Goal: Information Seeking & Learning: Learn about a topic

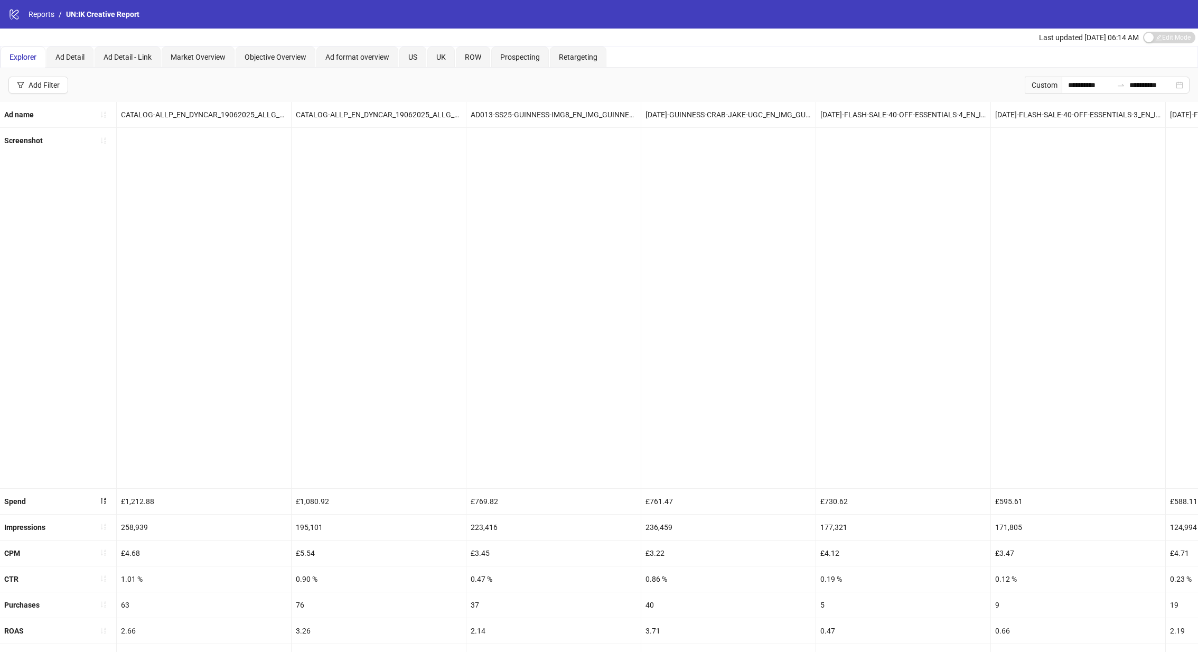
scroll to position [0, 1869]
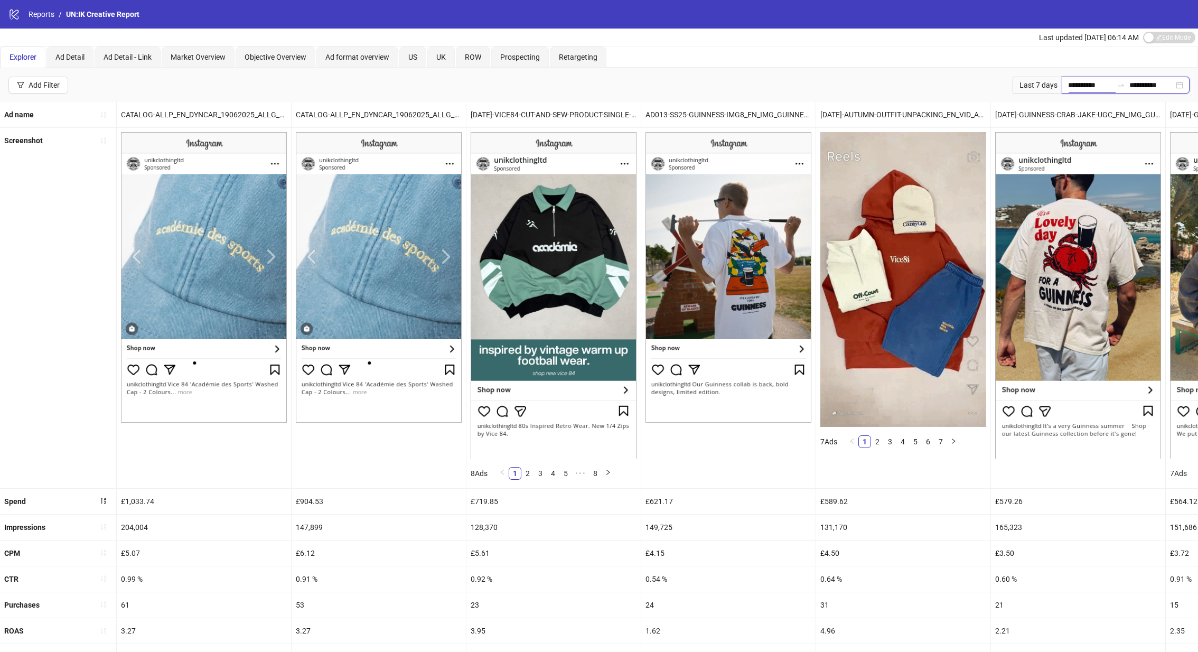
click at [1073, 79] on input "**********" at bounding box center [1090, 85] width 44 height 12
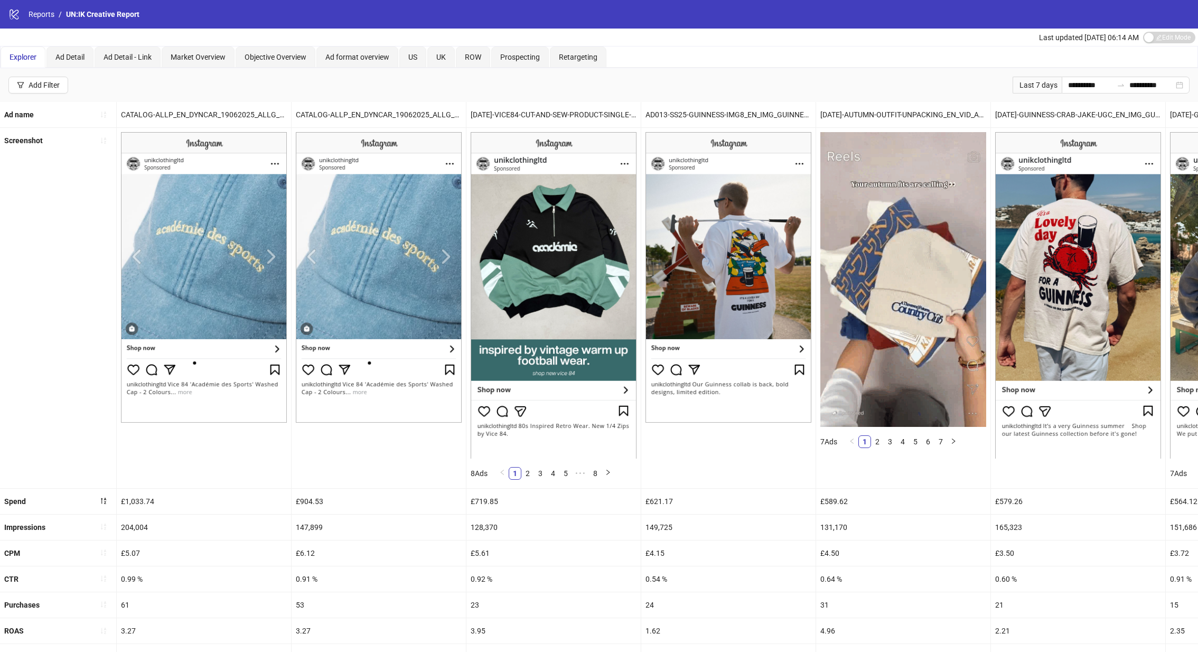
click at [872, 79] on div "**********" at bounding box center [599, 85] width 1198 height 34
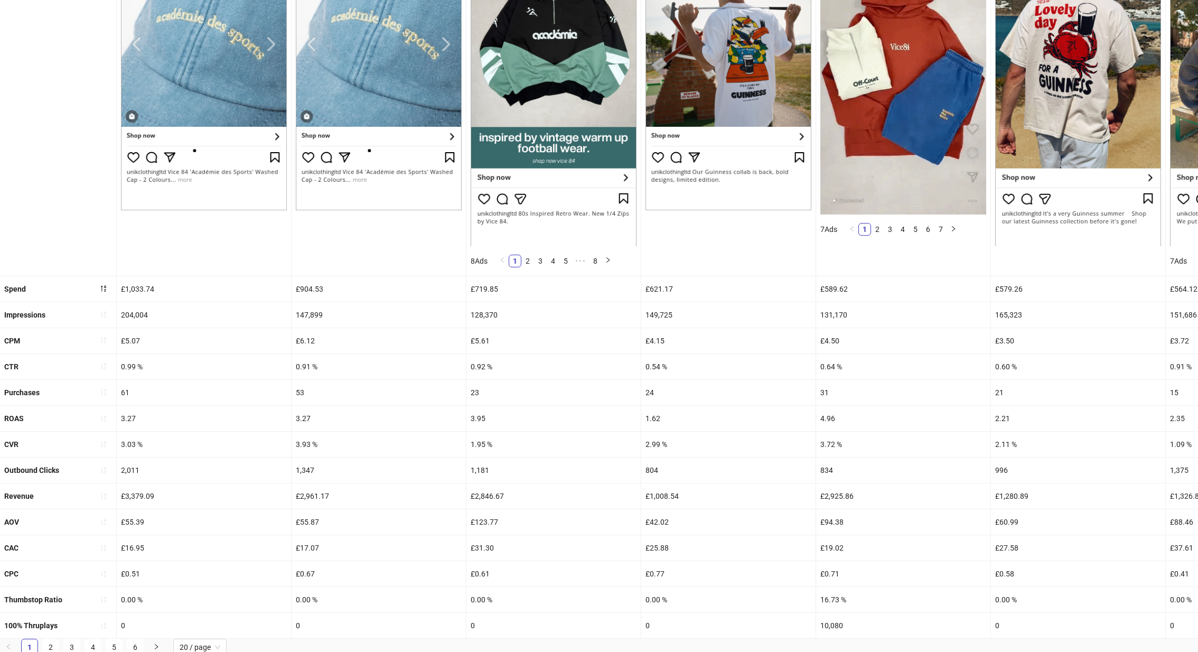
scroll to position [213, 0]
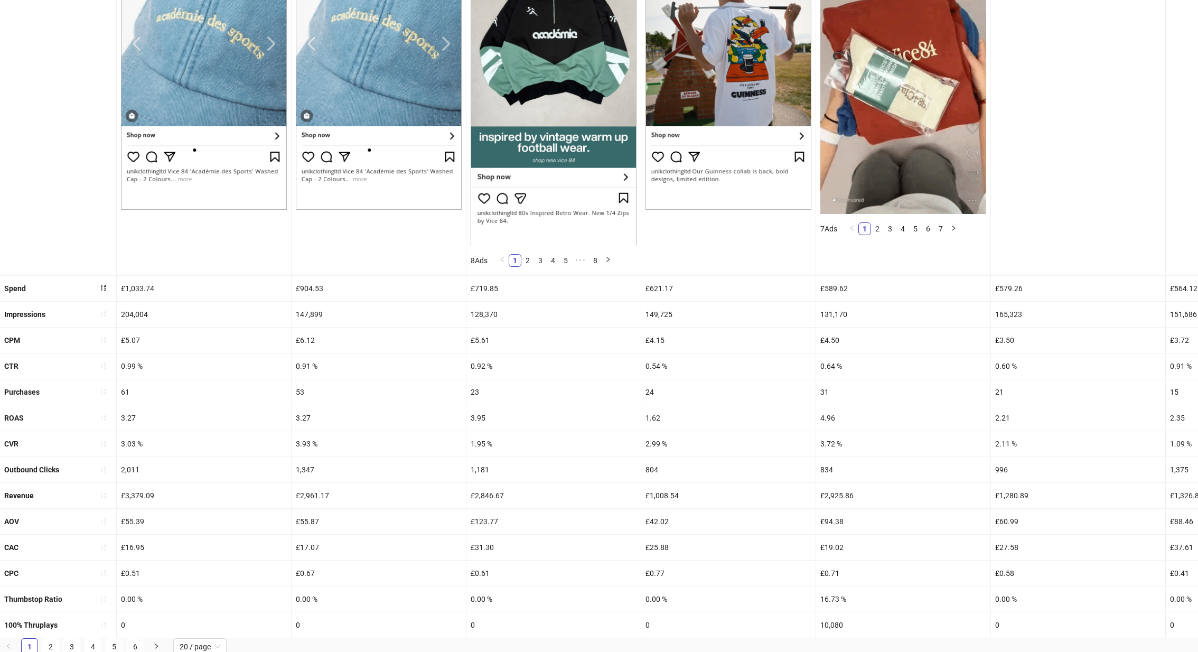
click at [17, 417] on b "ROAS" at bounding box center [14, 417] width 20 height 8
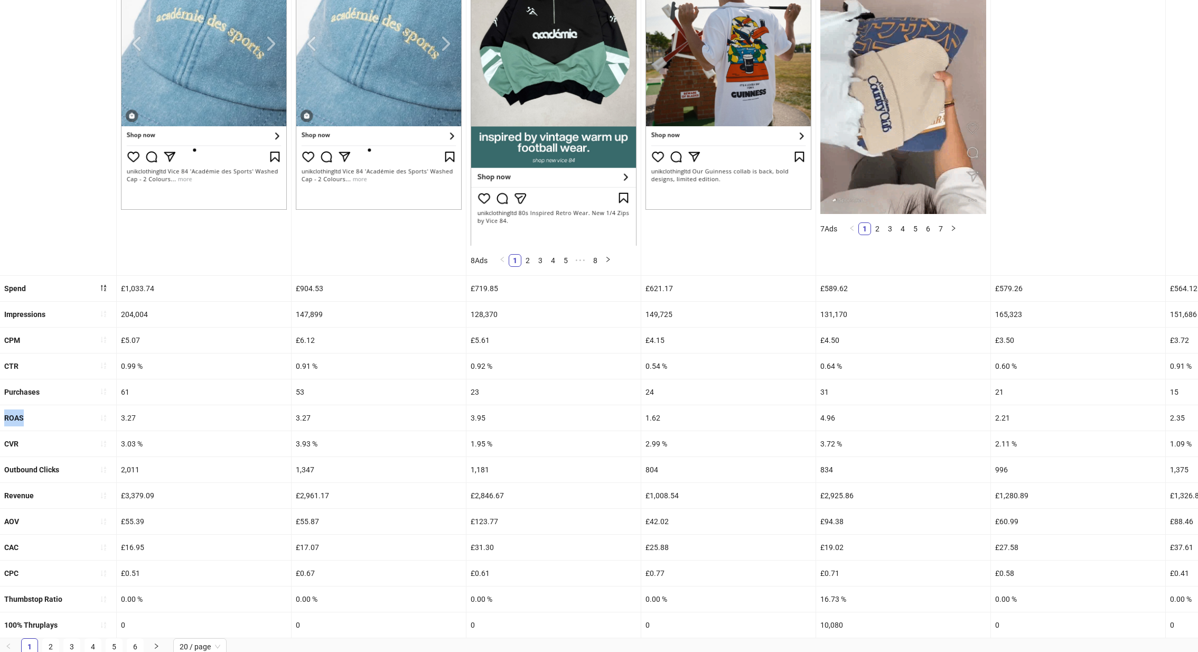
click at [17, 417] on b "ROAS" at bounding box center [14, 417] width 20 height 8
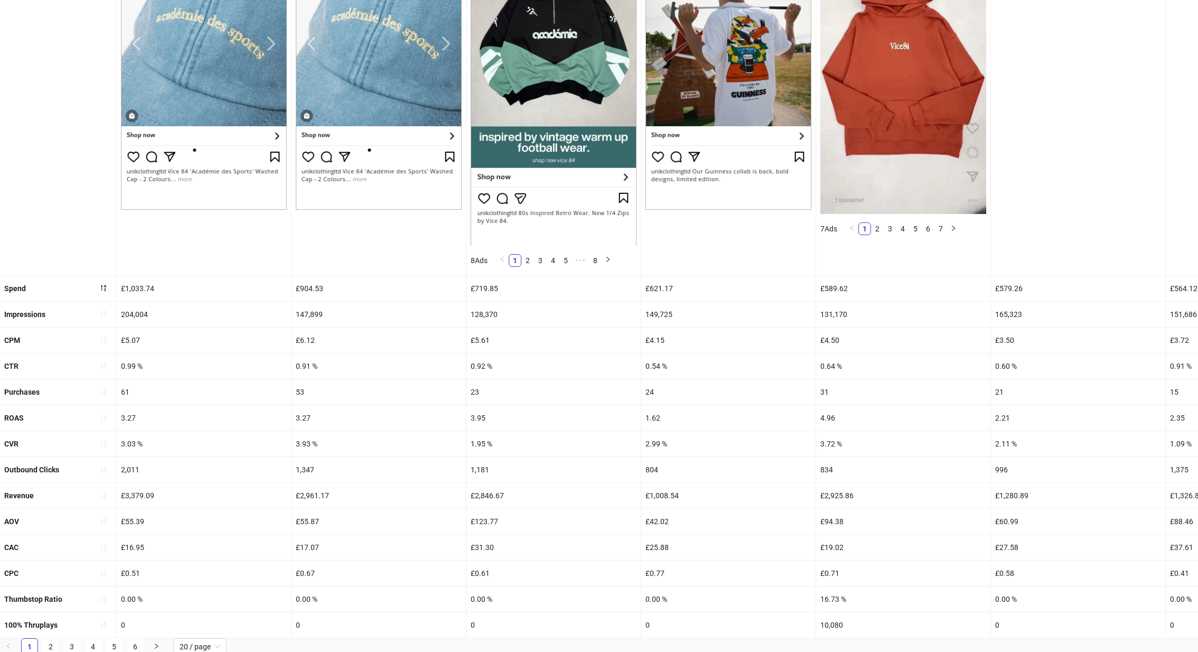
click at [57, 410] on div "ROAS" at bounding box center [58, 417] width 116 height 25
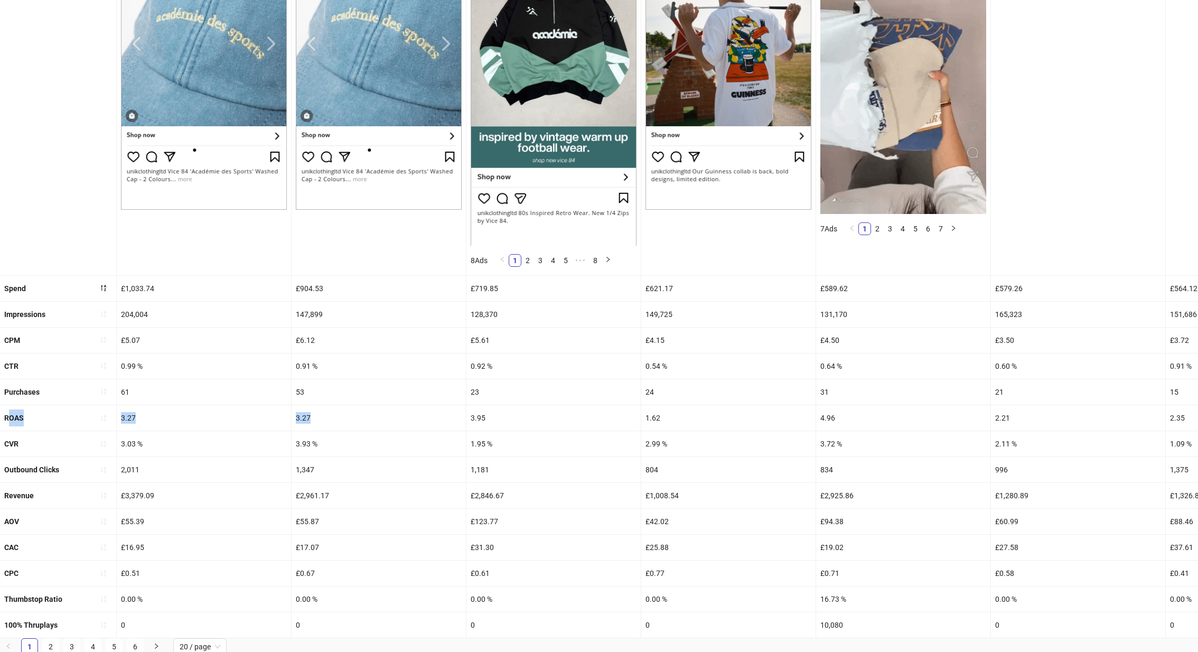
drag, startPoint x: 6, startPoint y: 412, endPoint x: 609, endPoint y: 407, distance: 602.6
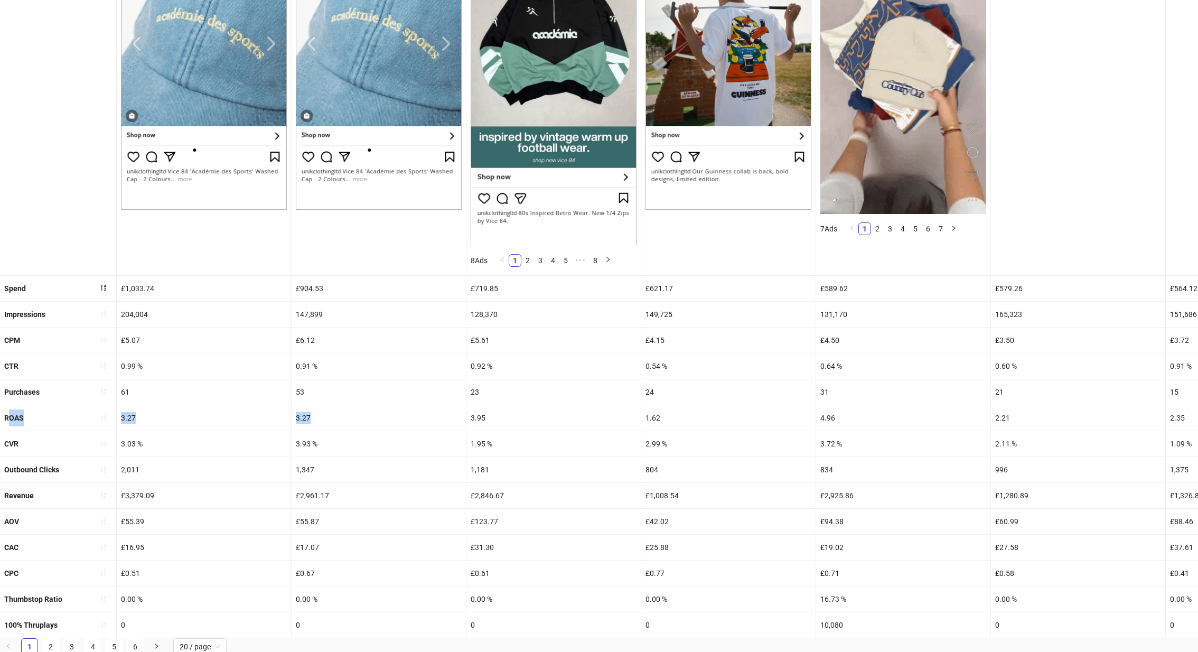
scroll to position [185, 0]
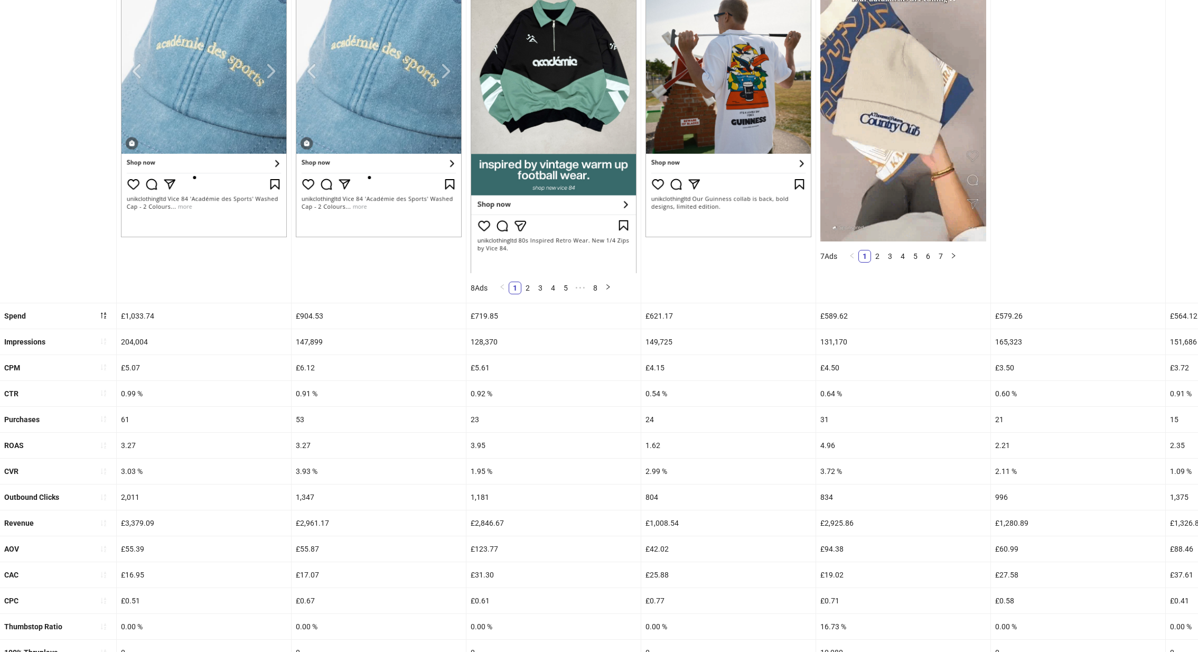
click at [856, 440] on div "4.96" at bounding box center [903, 445] width 174 height 25
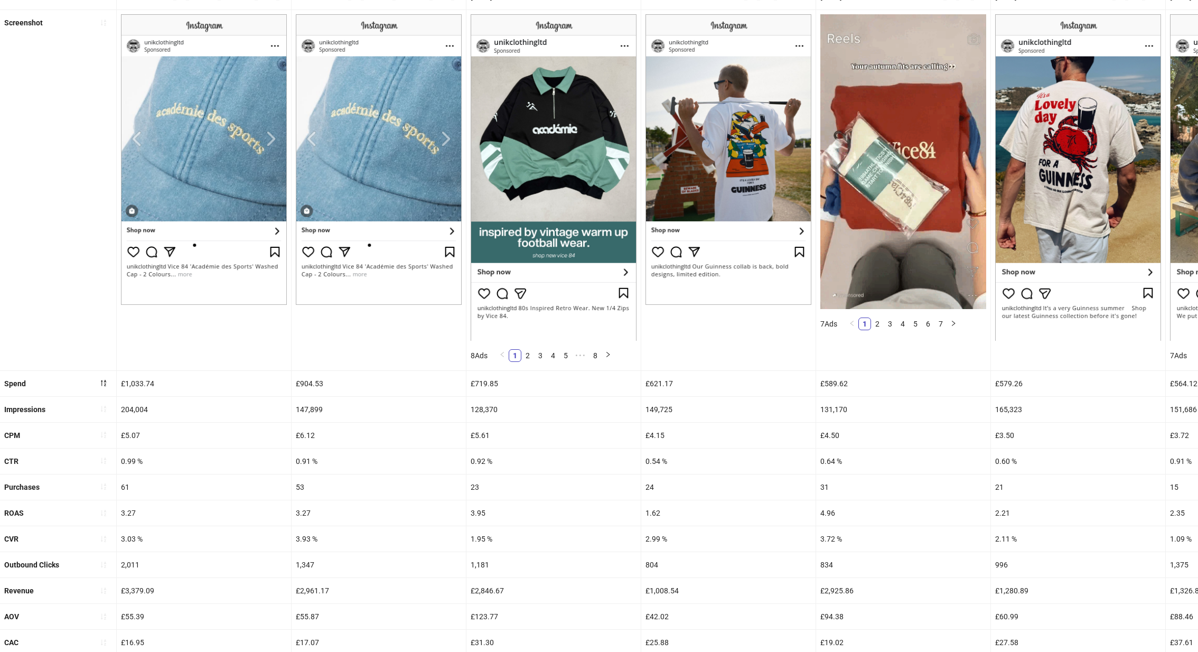
scroll to position [116, 0]
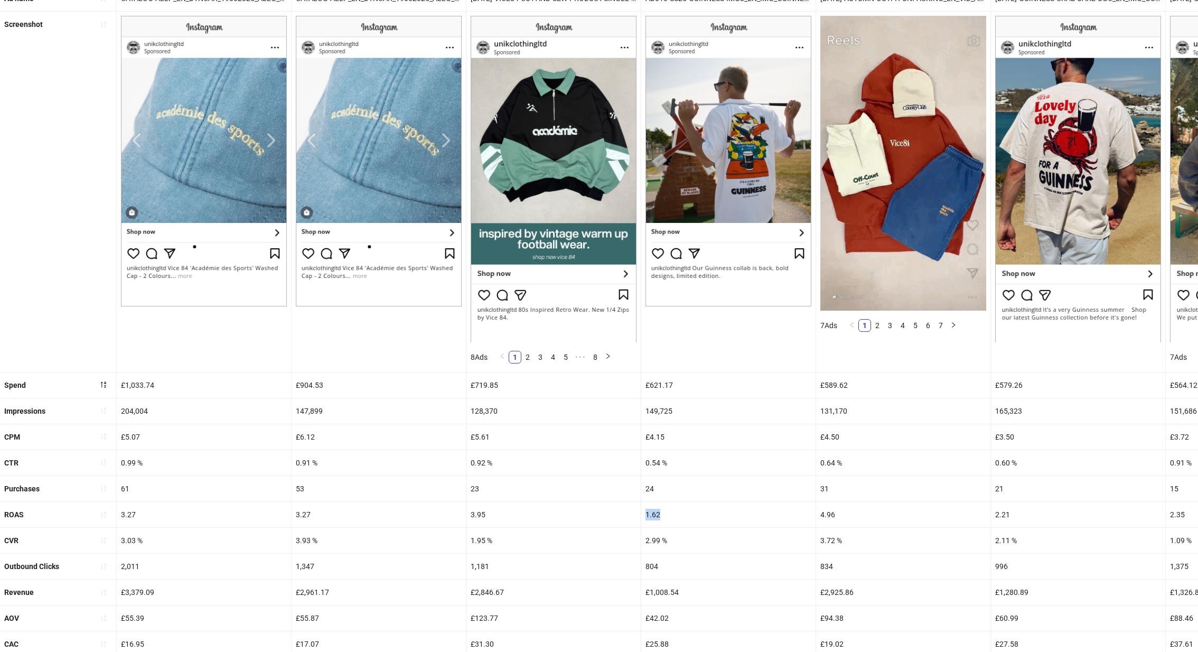
drag, startPoint x: 661, startPoint y: 517, endPoint x: 642, endPoint y: 518, distance: 18.5
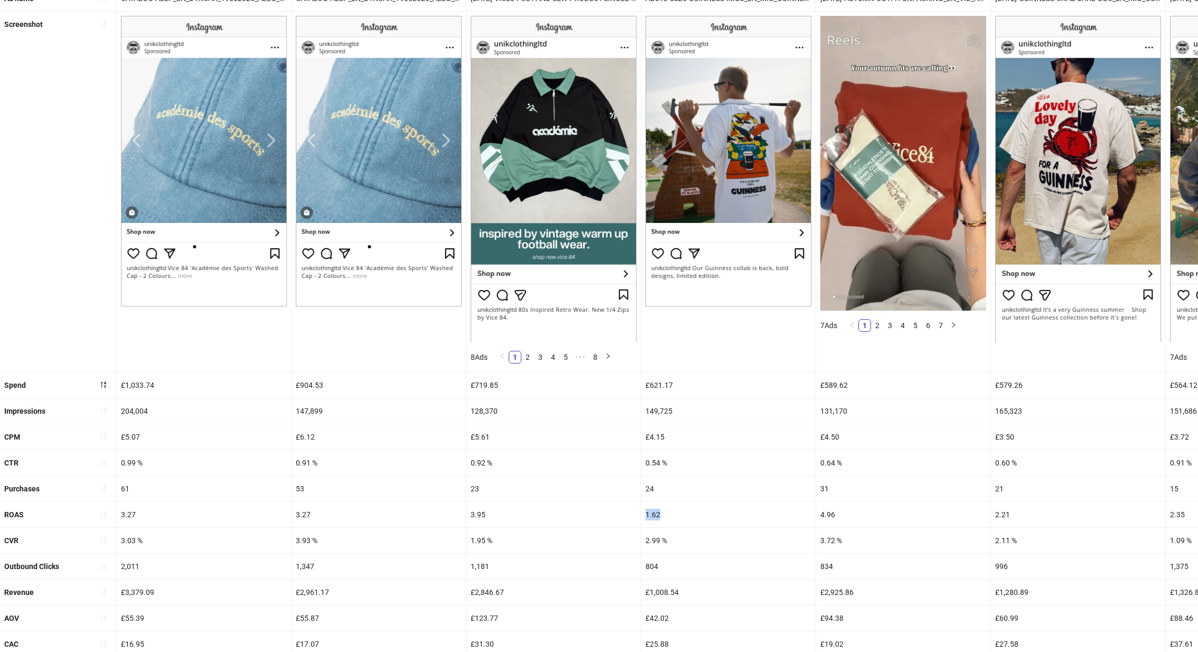
click at [642, 518] on div "1.62" at bounding box center [728, 514] width 174 height 25
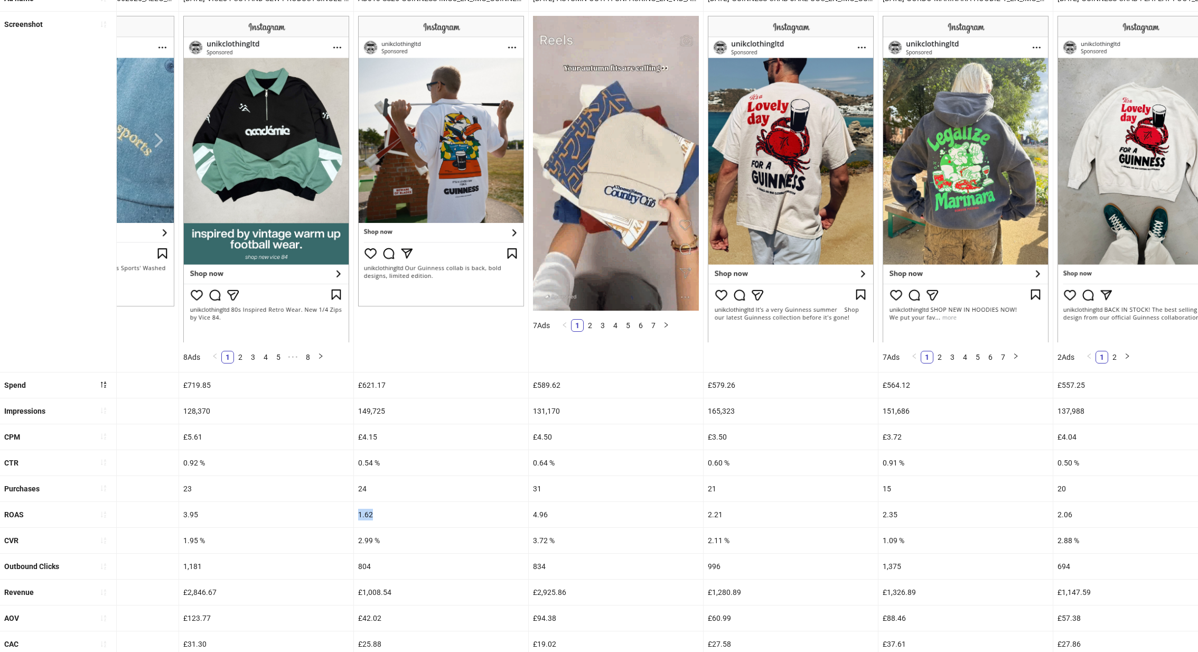
scroll to position [0, 311]
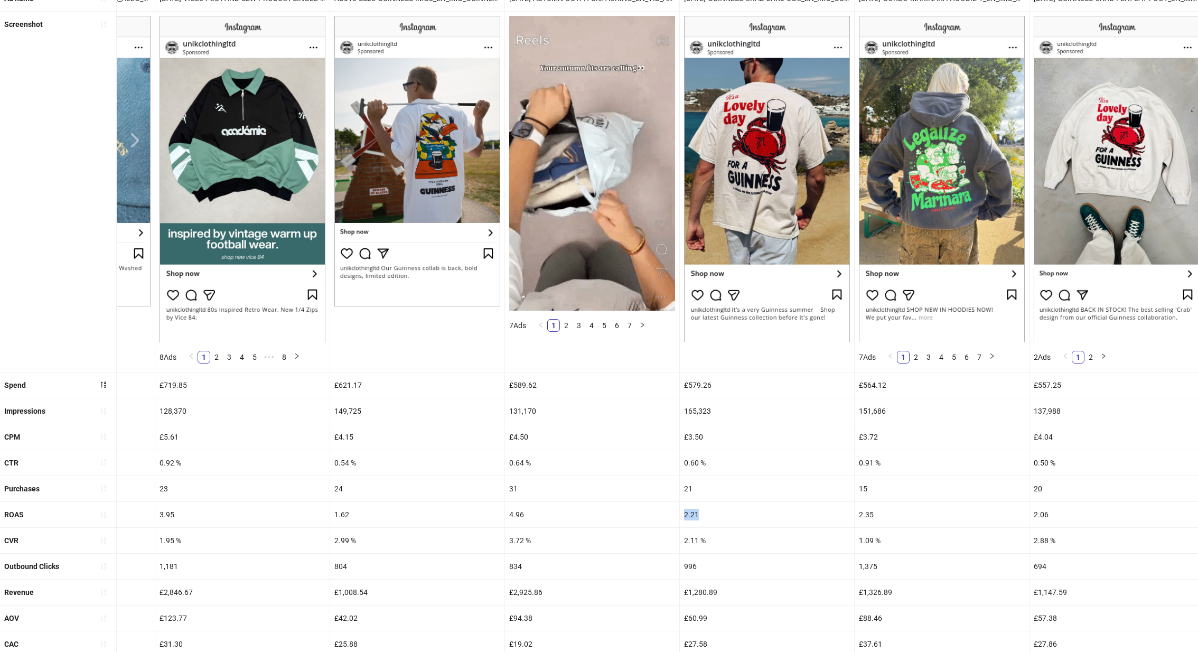
drag, startPoint x: 701, startPoint y: 510, endPoint x: 680, endPoint y: 511, distance: 21.2
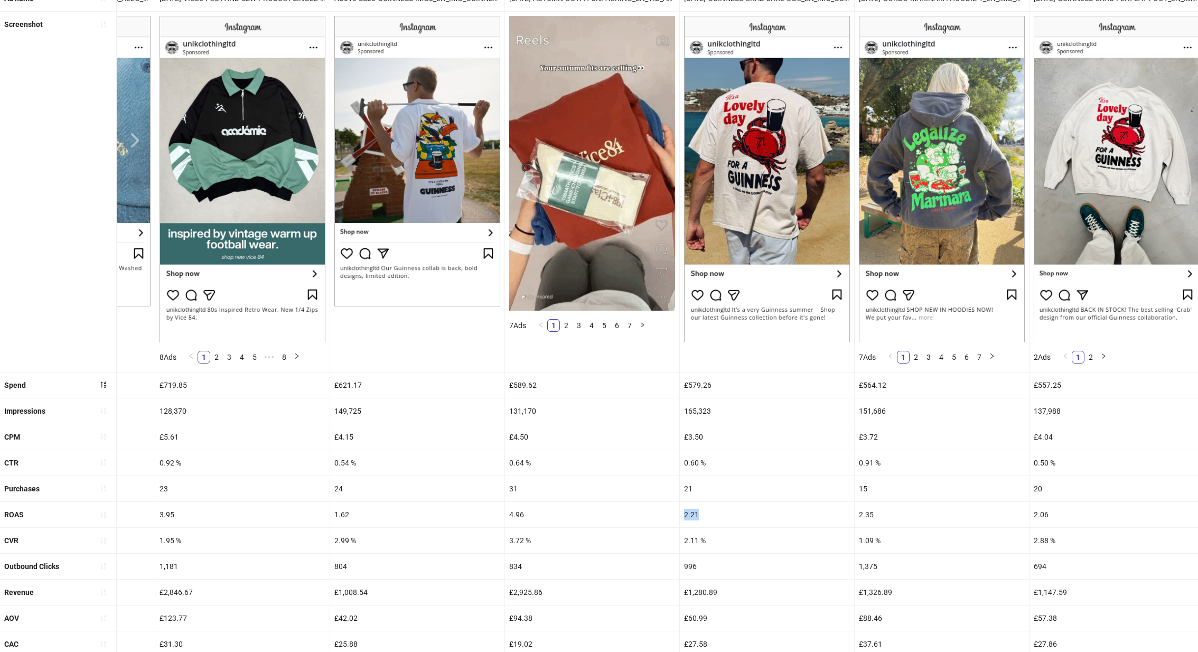
click at [680, 511] on div "2.21" at bounding box center [767, 514] width 174 height 25
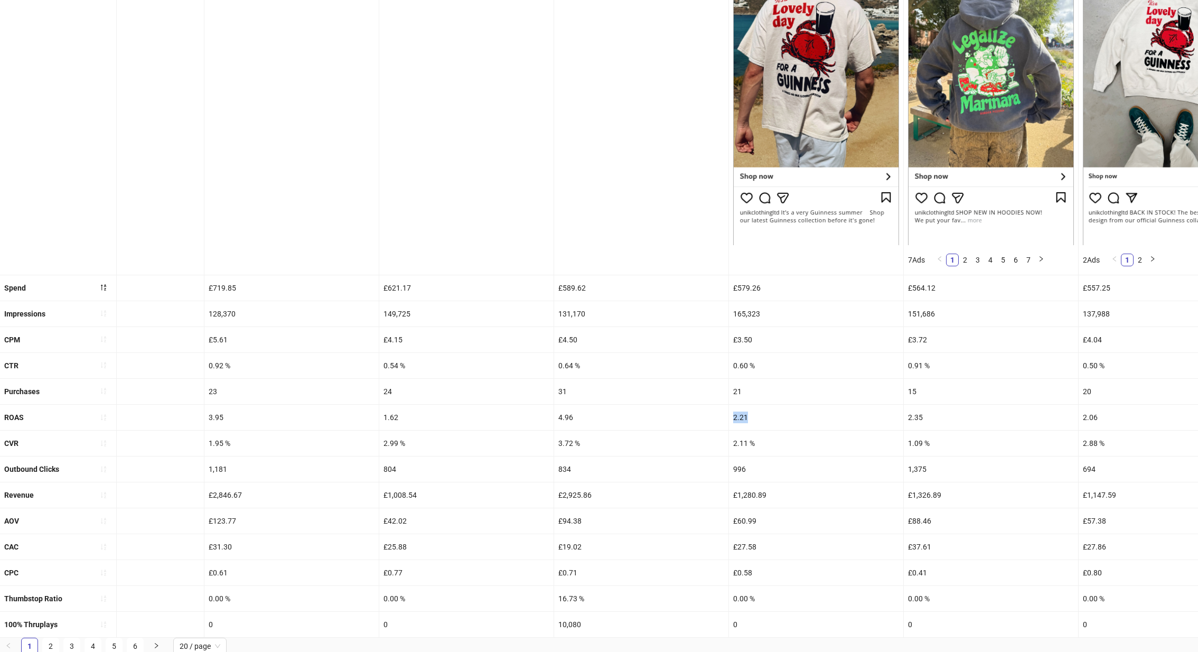
scroll to position [0, 260]
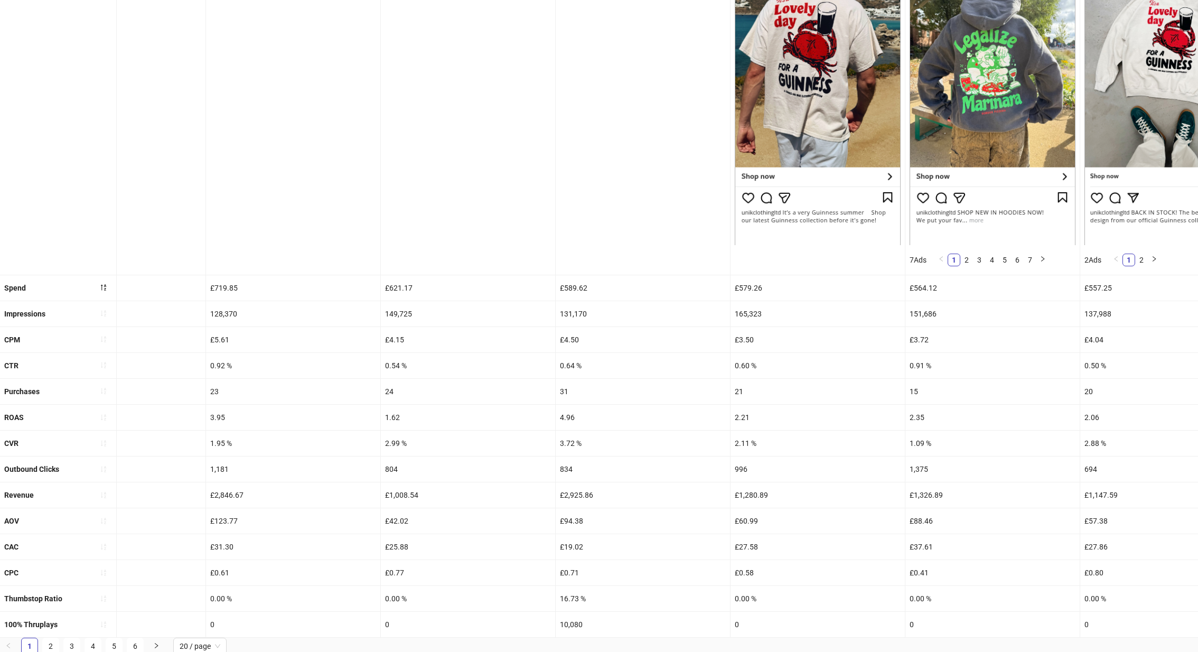
click at [378, 508] on div "£123.77" at bounding box center [293, 520] width 174 height 25
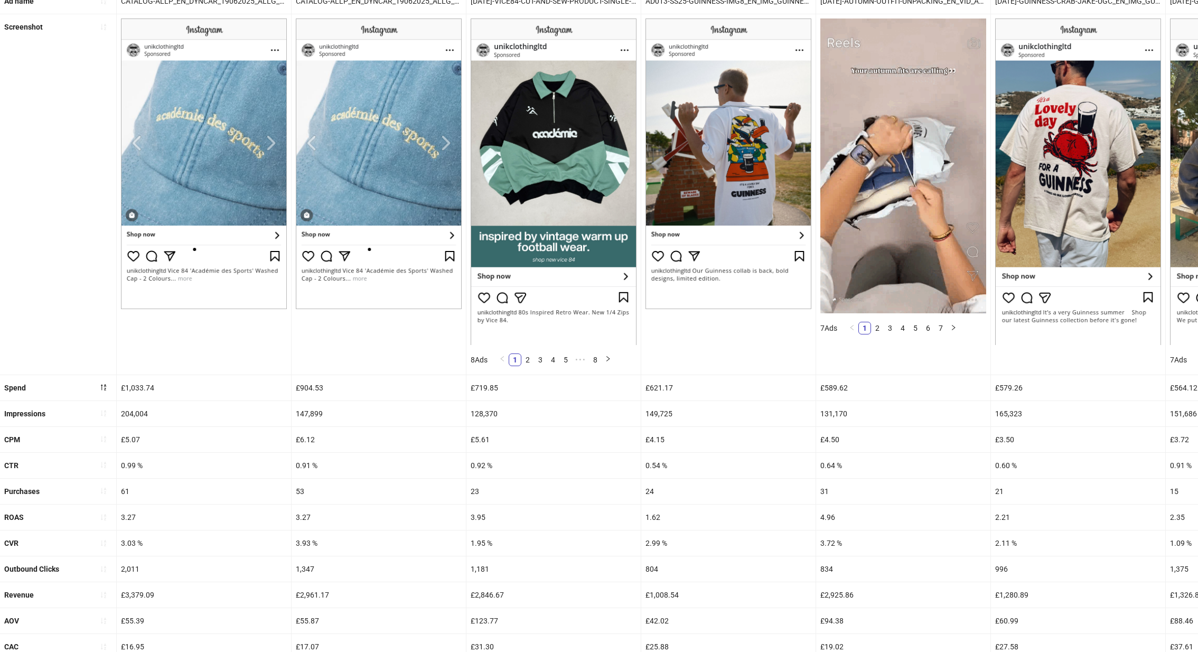
scroll to position [213, 0]
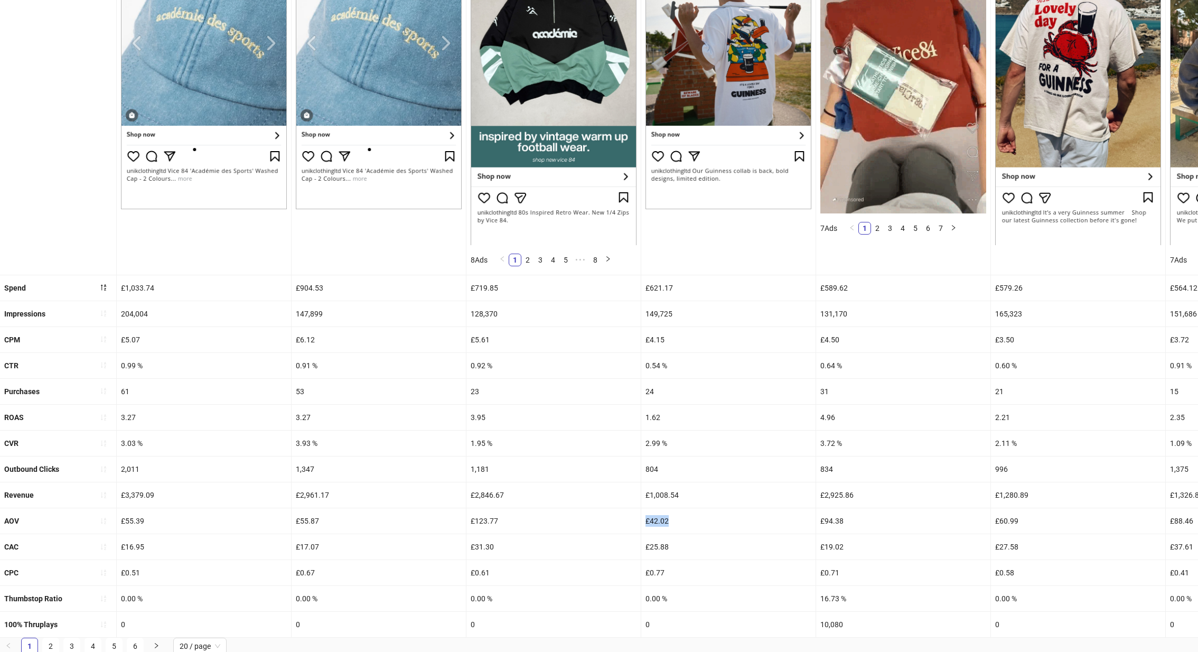
drag, startPoint x: 669, startPoint y: 515, endPoint x: 633, endPoint y: 519, distance: 35.5
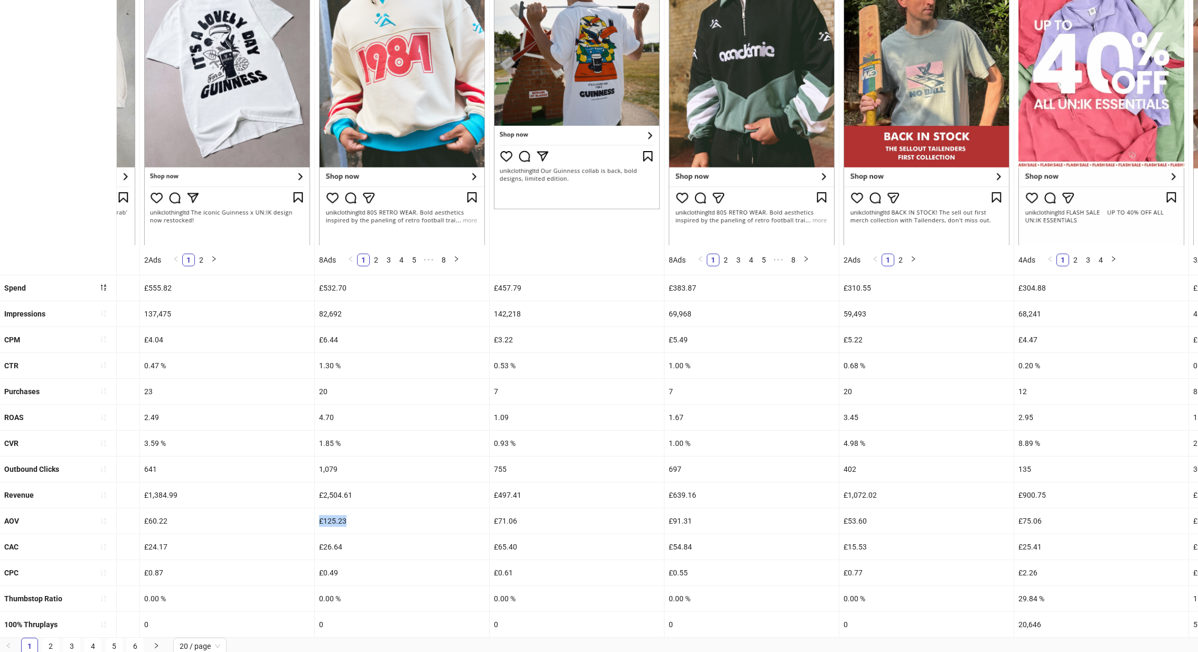
drag, startPoint x: 351, startPoint y: 518, endPoint x: 307, endPoint y: 522, distance: 44.5
click at [307, 522] on div "AOV £55.39 £55.87 £123.77 £42.02 £94.38 £60.99 £88.46 £57.38 £60.22 £125.23 £71…" at bounding box center [431, 521] width 3612 height 26
click at [422, 518] on div "£125.23" at bounding box center [402, 520] width 174 height 25
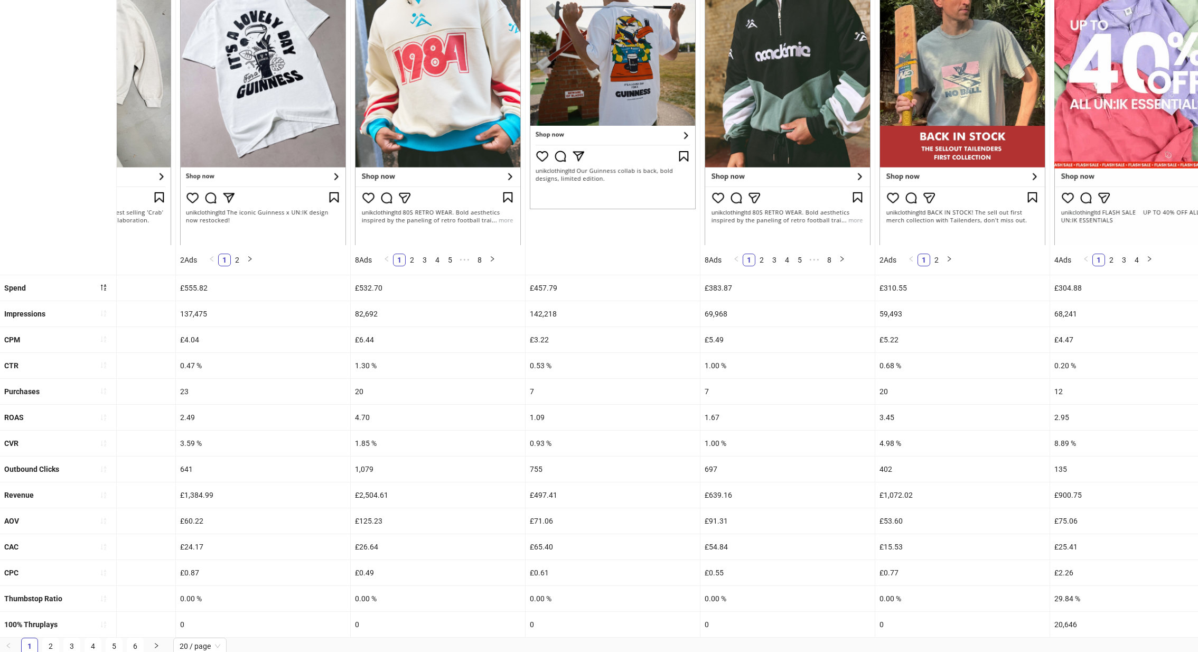
scroll to position [0, 1336]
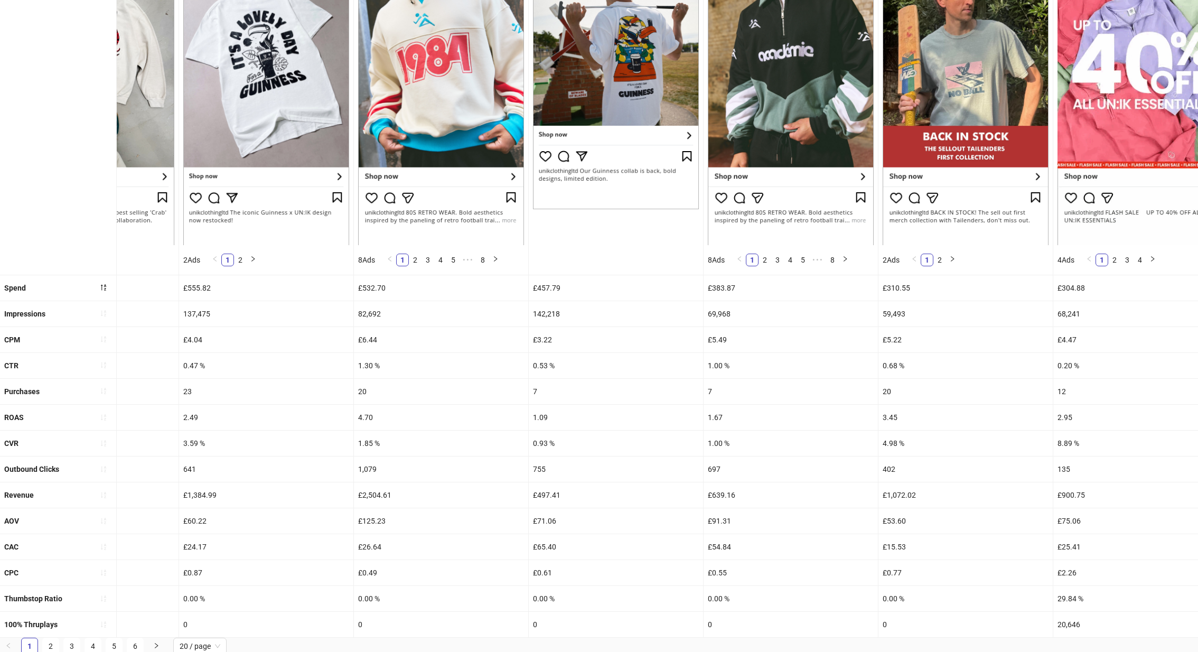
click at [372, 422] on div "4.70" at bounding box center [441, 417] width 174 height 25
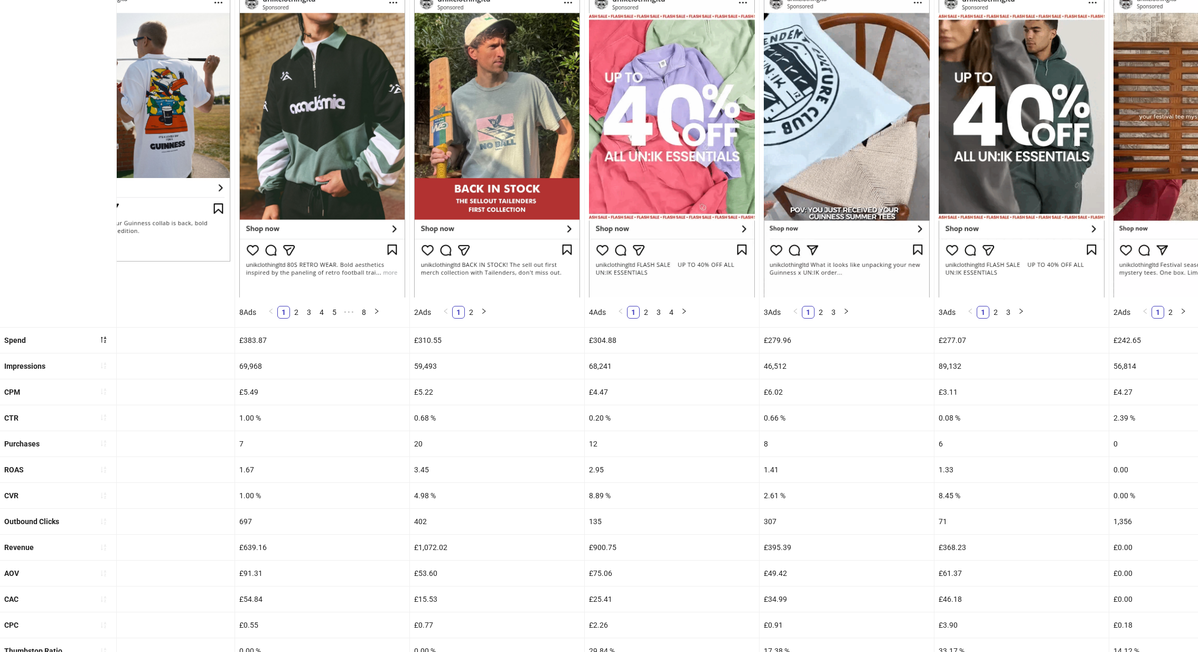
scroll to position [213, 0]
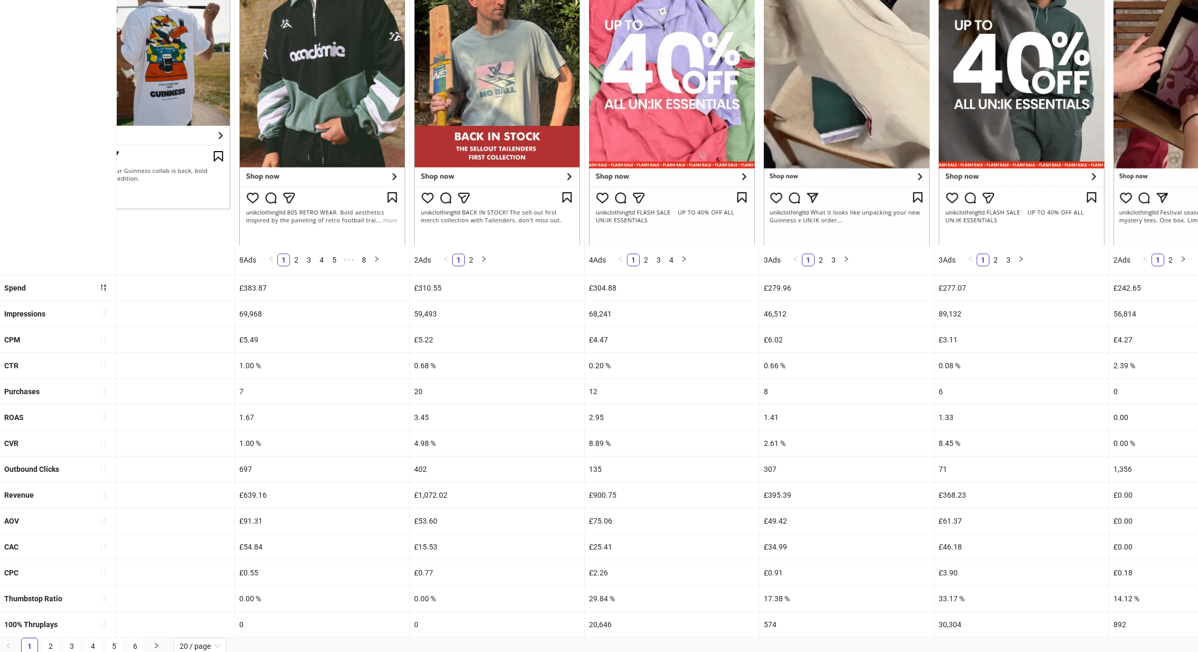
click at [20, 343] on div "CPM" at bounding box center [12, 339] width 16 height 17
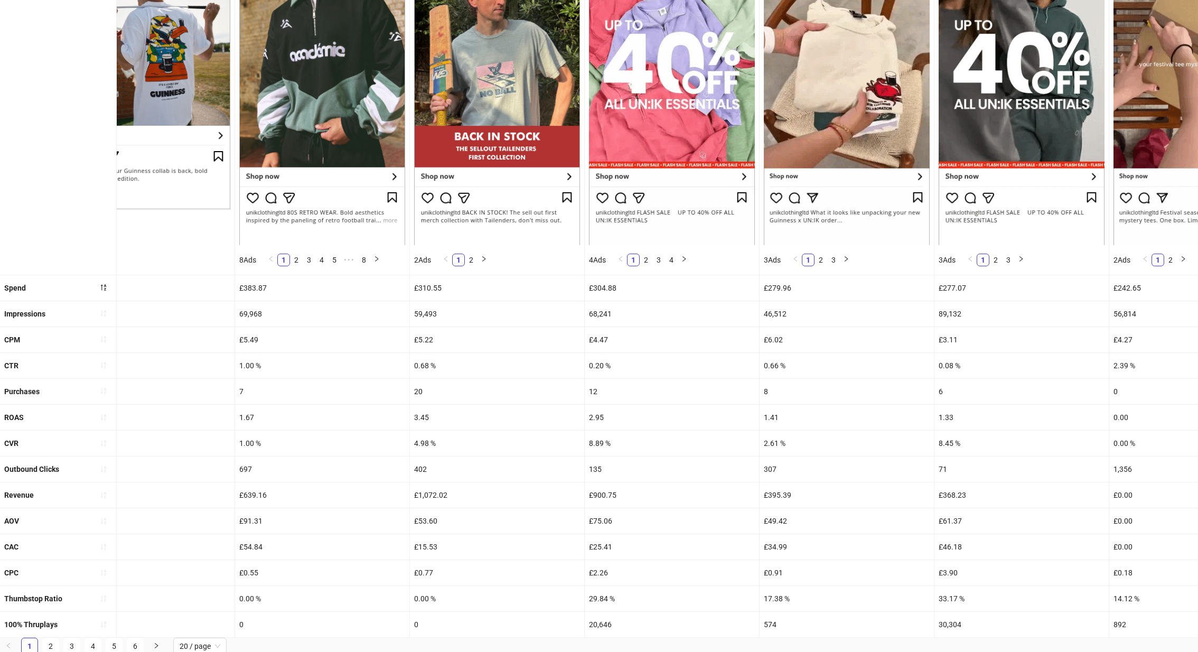
click at [24, 342] on div "CPM" at bounding box center [58, 339] width 116 height 25
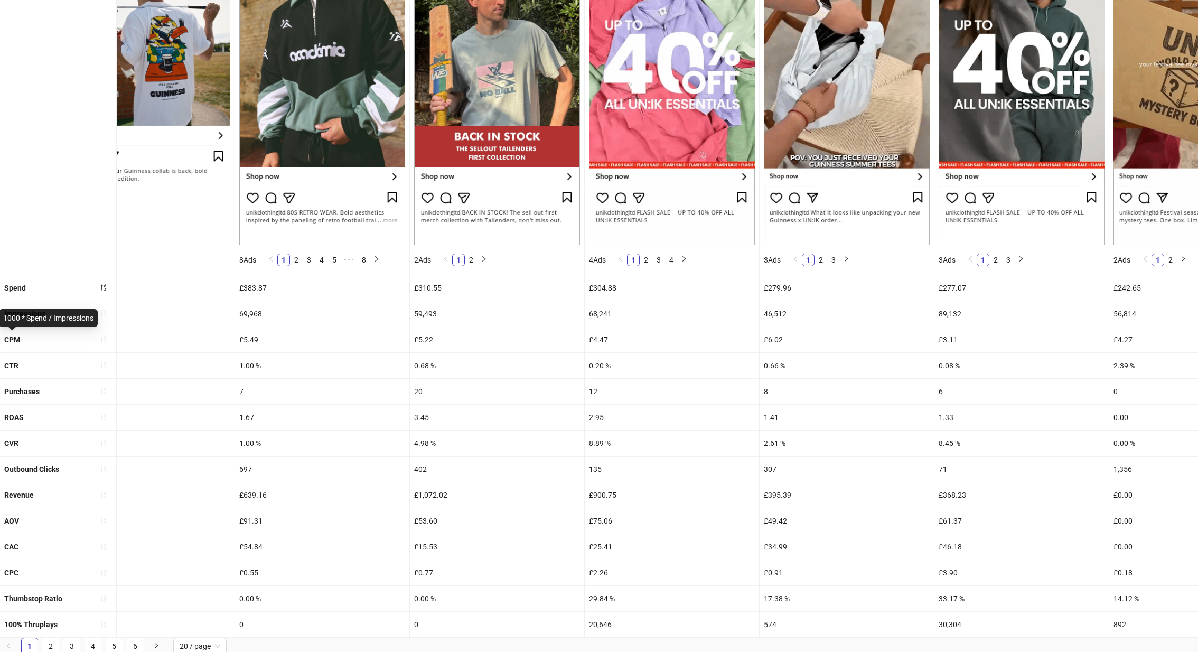
click at [17, 338] on b "CPM" at bounding box center [12, 339] width 16 height 8
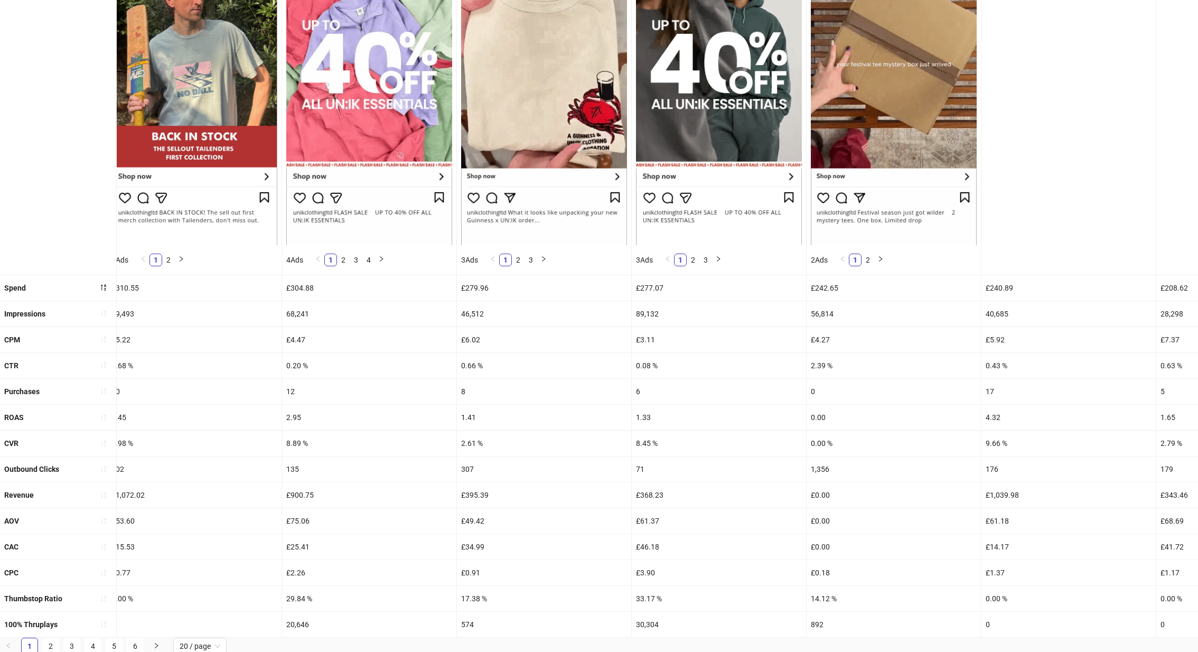
scroll to position [0, 2128]
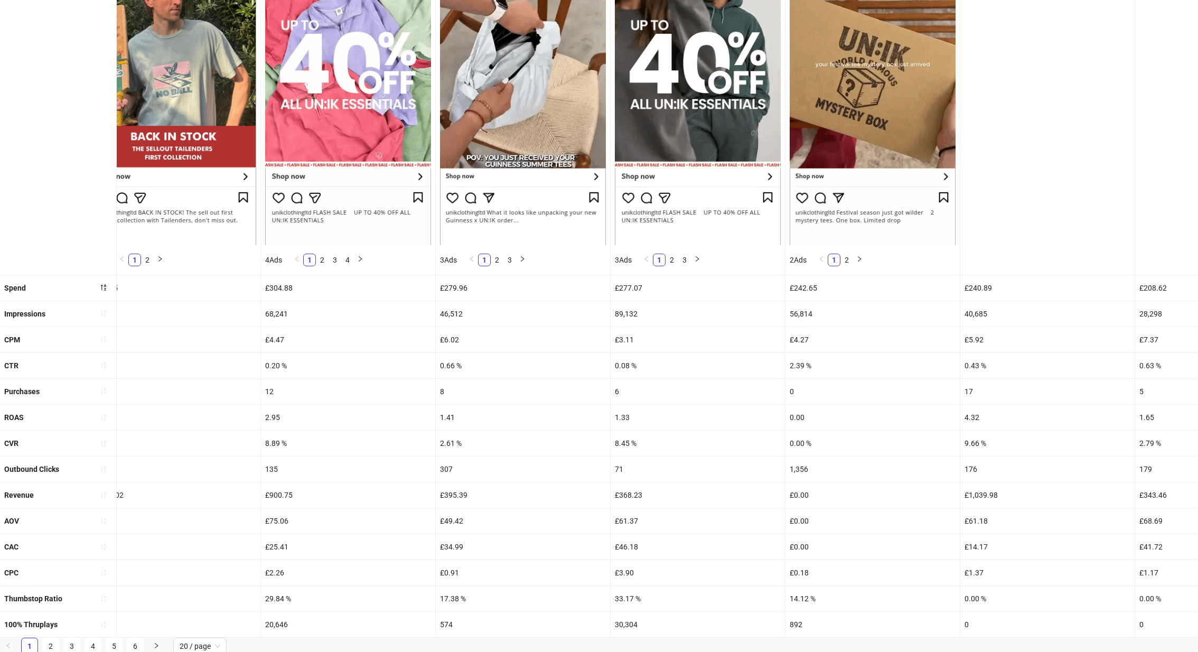
click at [799, 369] on div "2.39 %" at bounding box center [872, 365] width 174 height 25
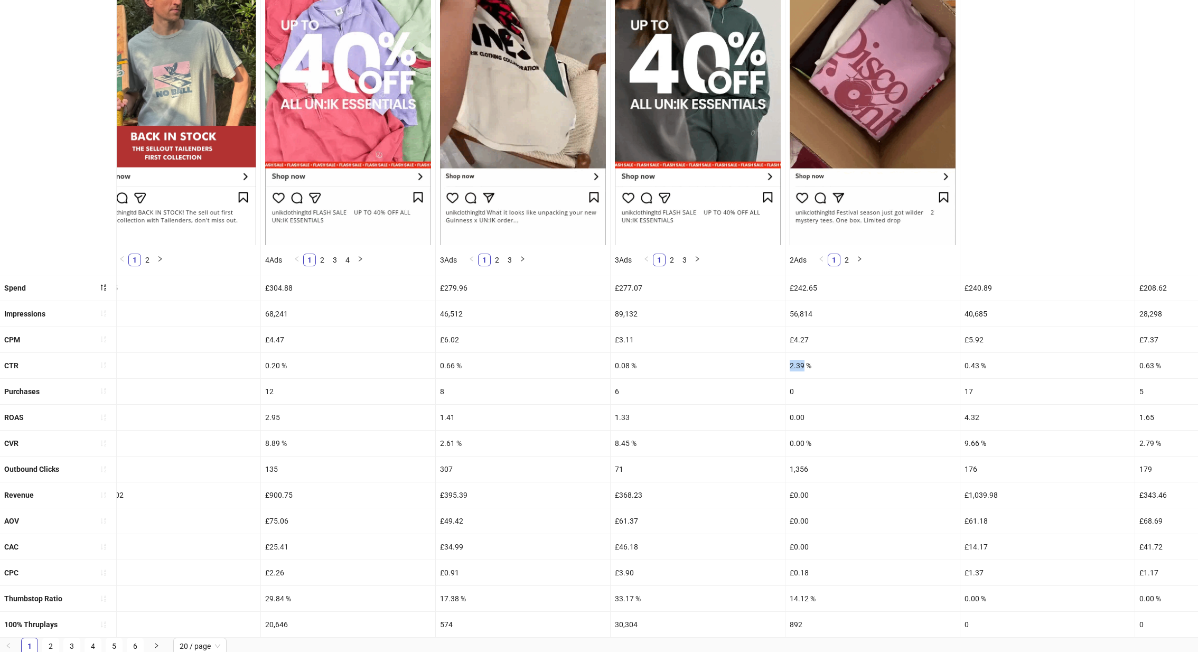
click at [799, 369] on div "2.39 %" at bounding box center [872, 365] width 174 height 25
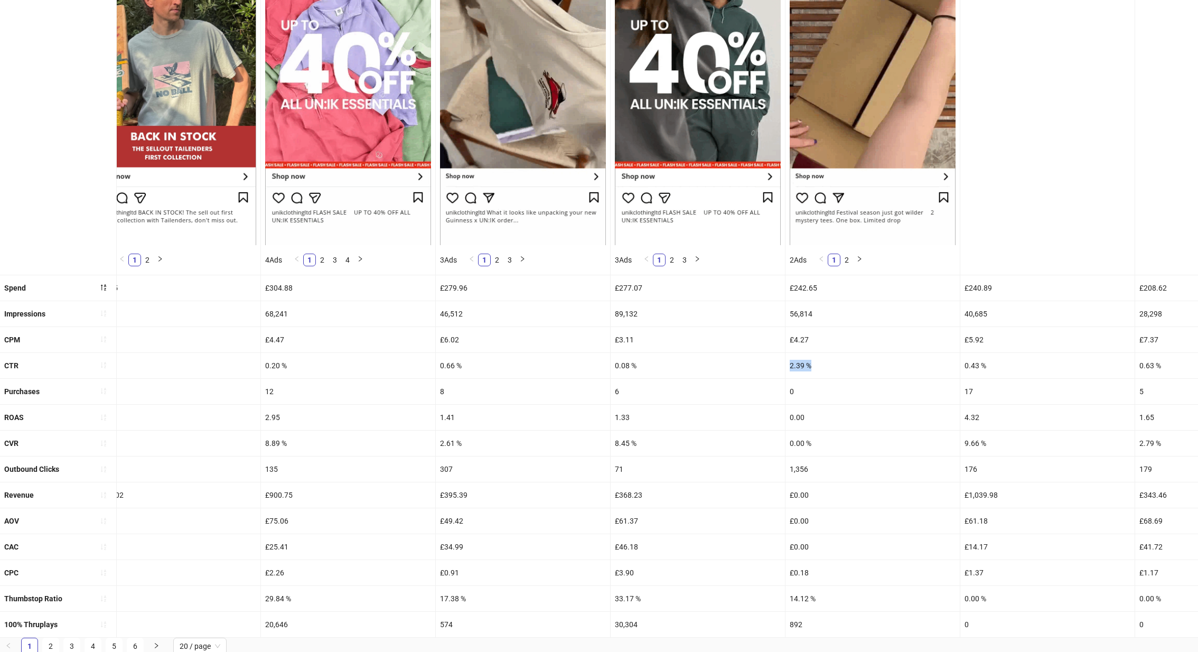
click at [799, 369] on div "2.39 %" at bounding box center [872, 365] width 174 height 25
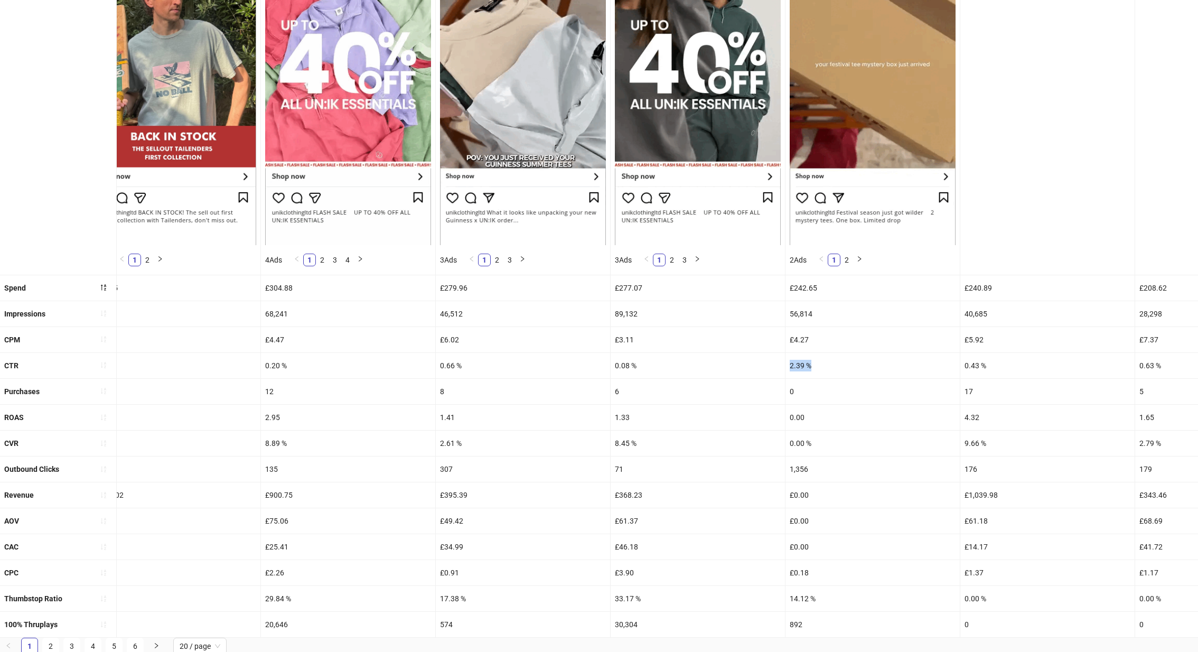
click at [799, 369] on div "2.39 %" at bounding box center [872, 365] width 174 height 25
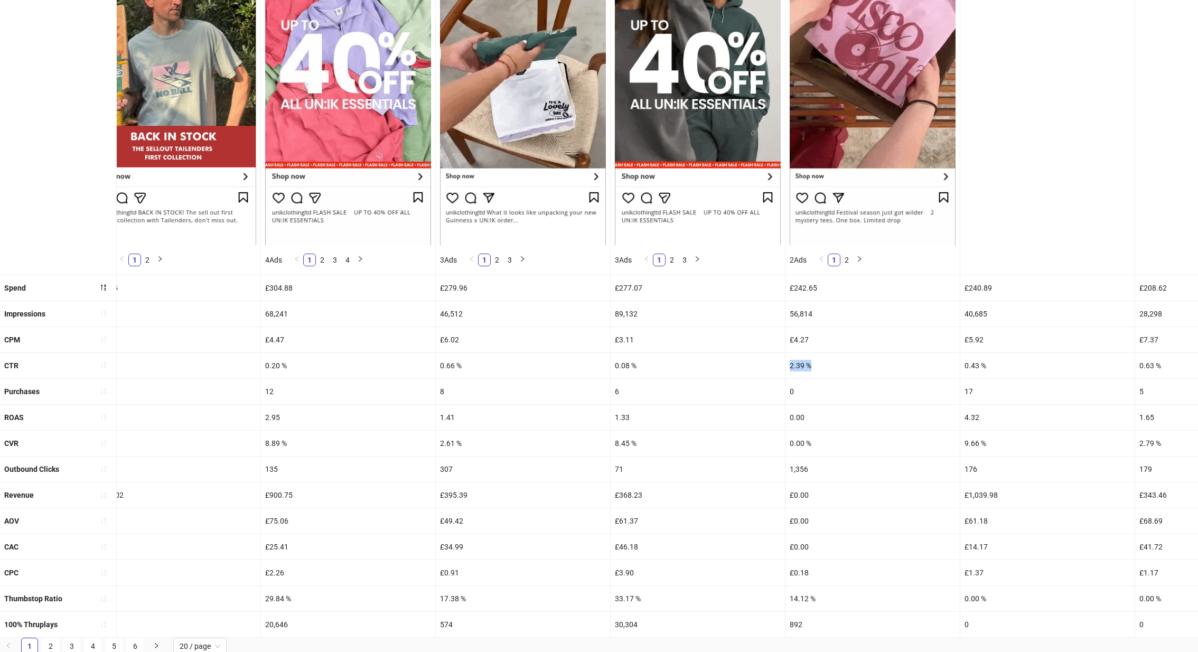
click at [799, 369] on div "2.39 %" at bounding box center [872, 365] width 174 height 25
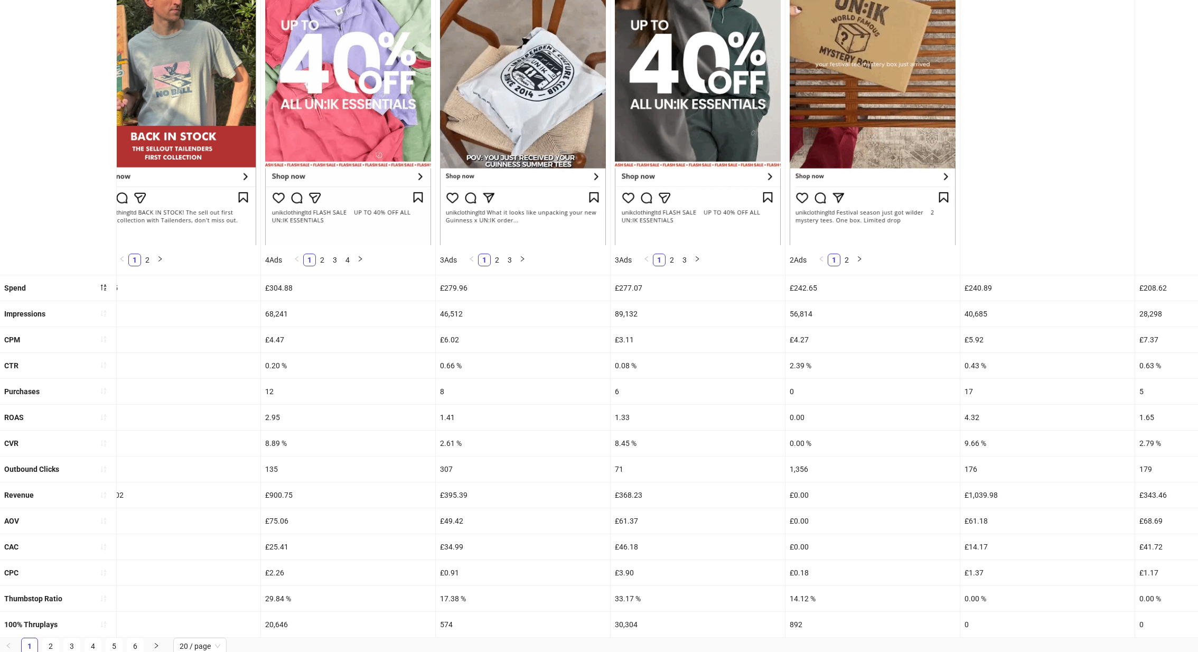
scroll to position [0, 2113]
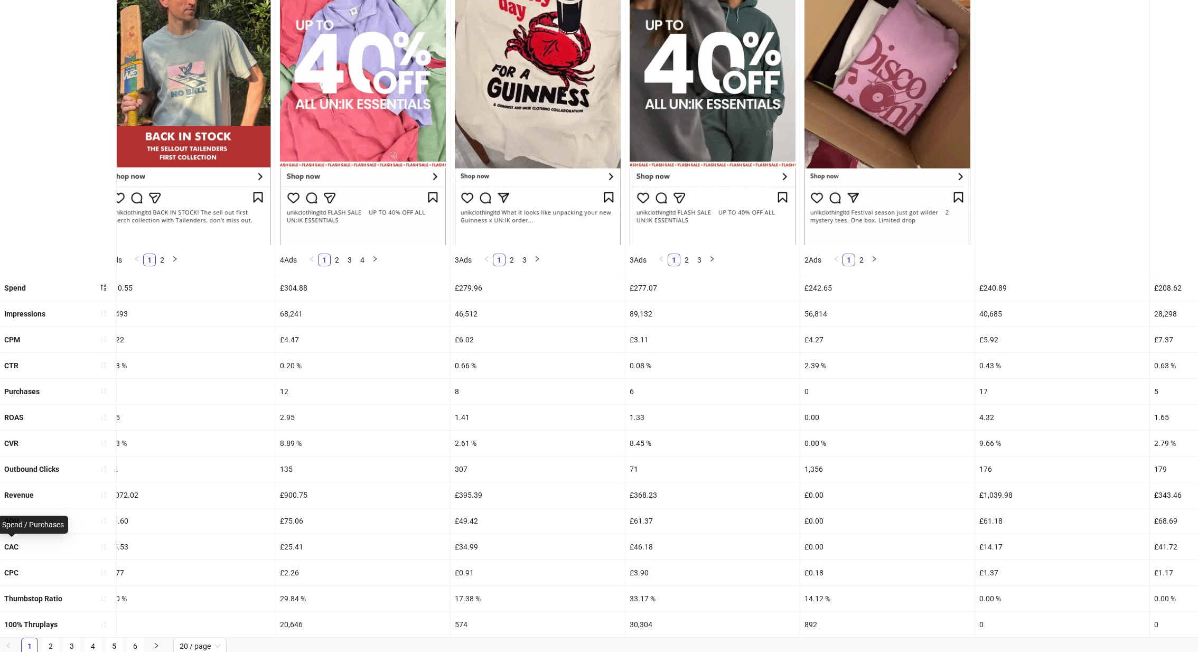
click at [16, 546] on b "CAC" at bounding box center [11, 546] width 14 height 8
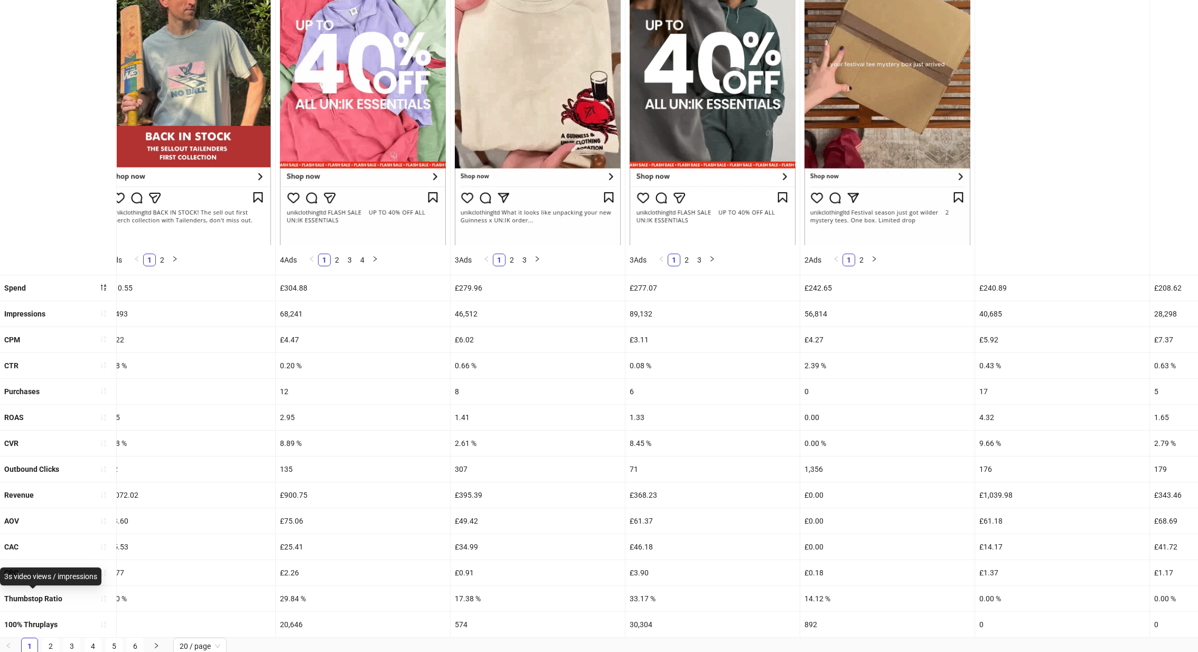
click at [30, 597] on b "Thumbstop Ratio" at bounding box center [33, 598] width 58 height 8
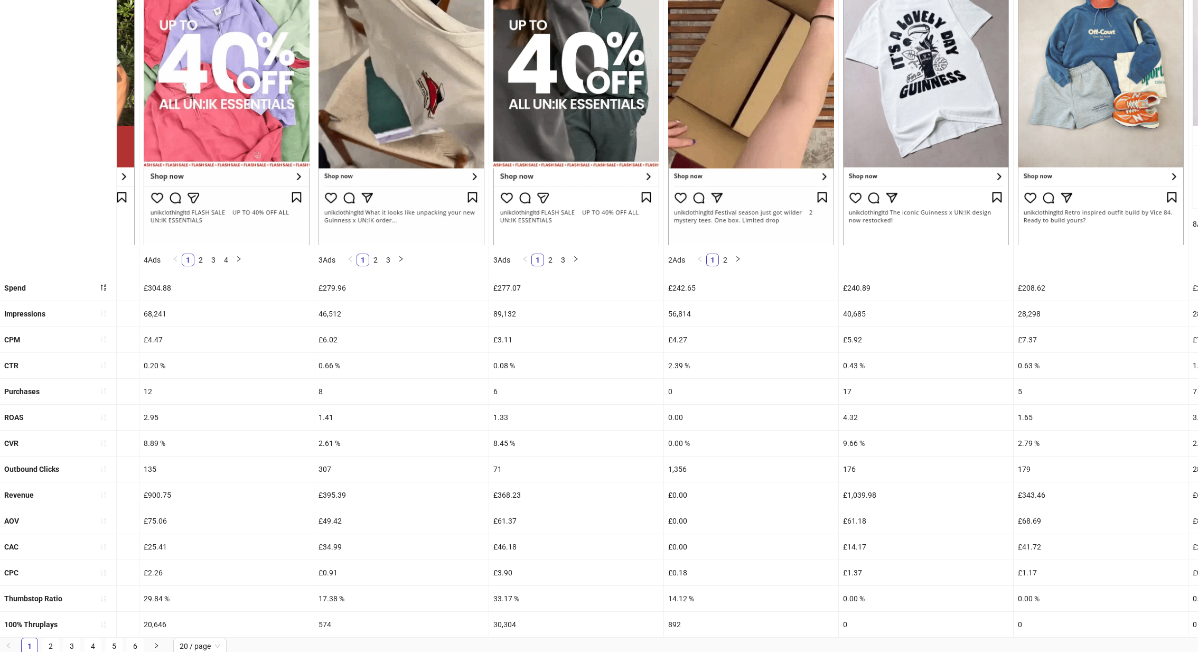
scroll to position [0, 2262]
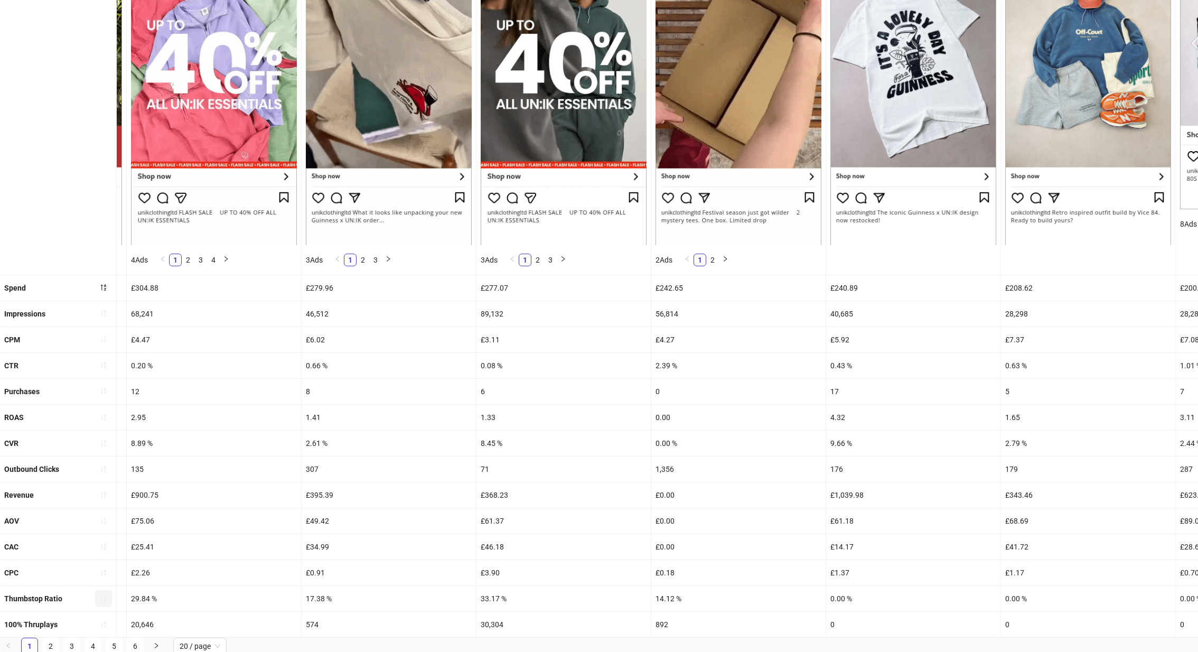
click at [101, 597] on icon "sort-ascending" at bounding box center [103, 598] width 5 height 6
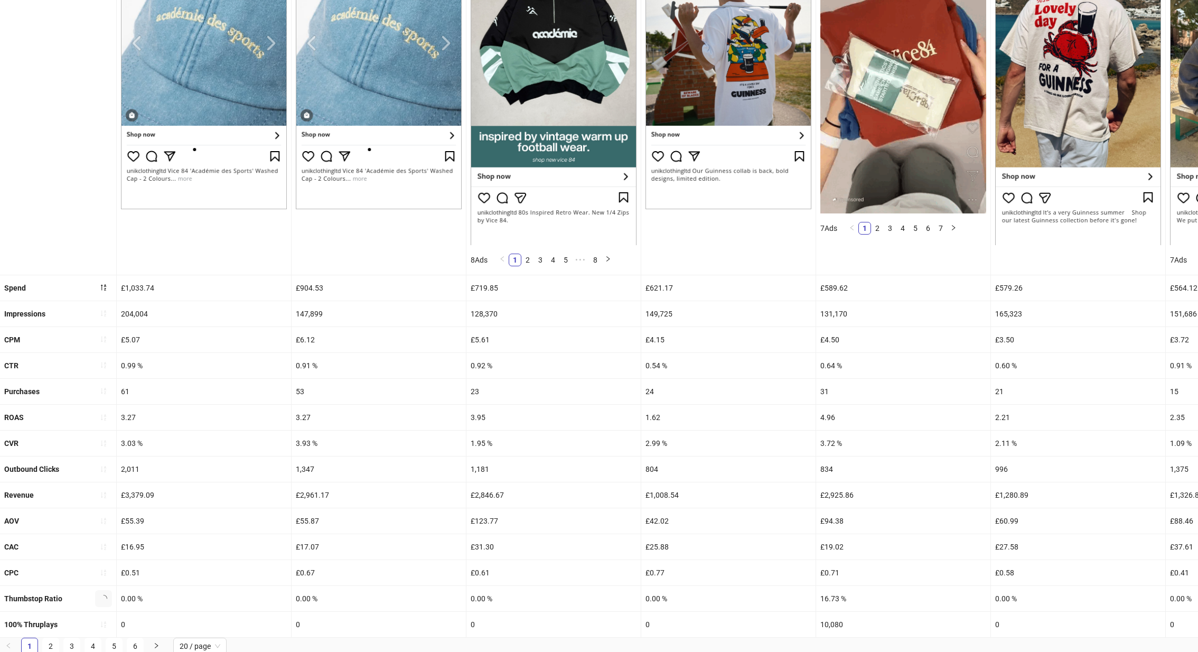
scroll to position [152, 0]
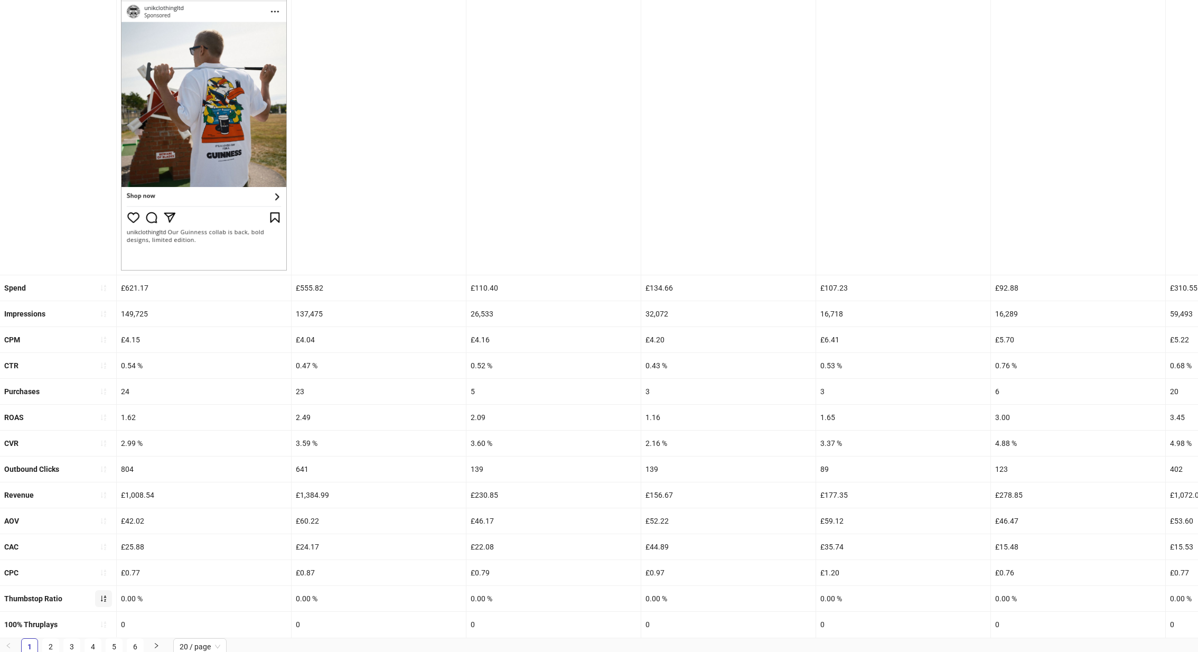
click at [105, 597] on icon "sort-ascending" at bounding box center [103, 598] width 5 height 6
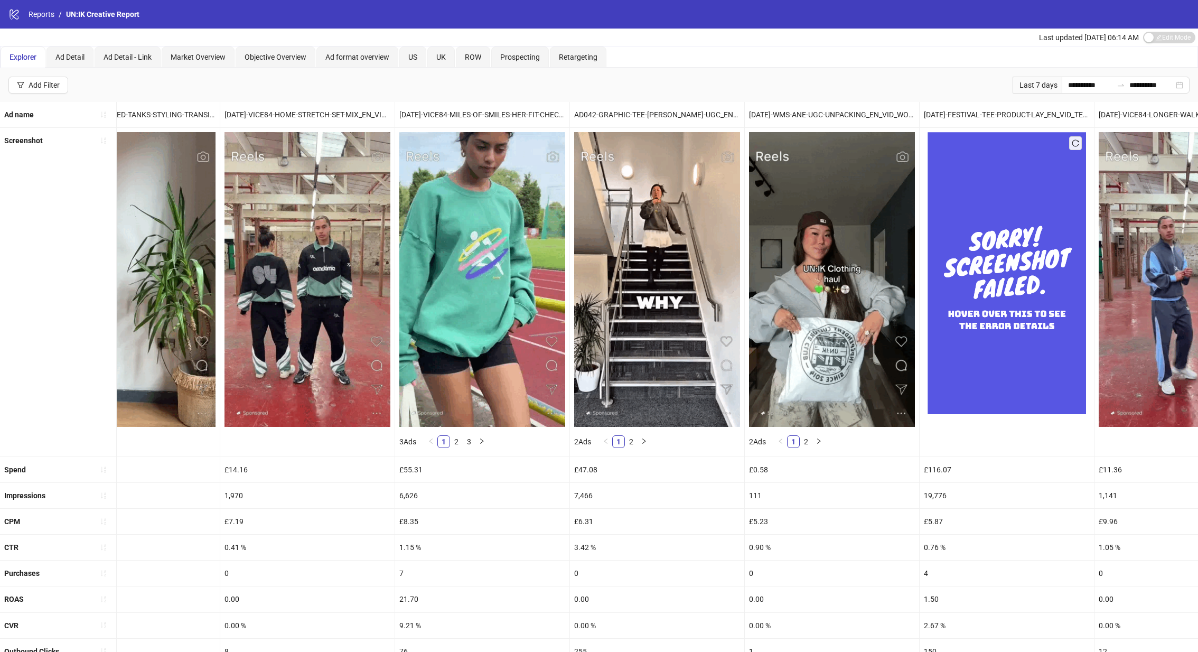
scroll to position [182, 0]
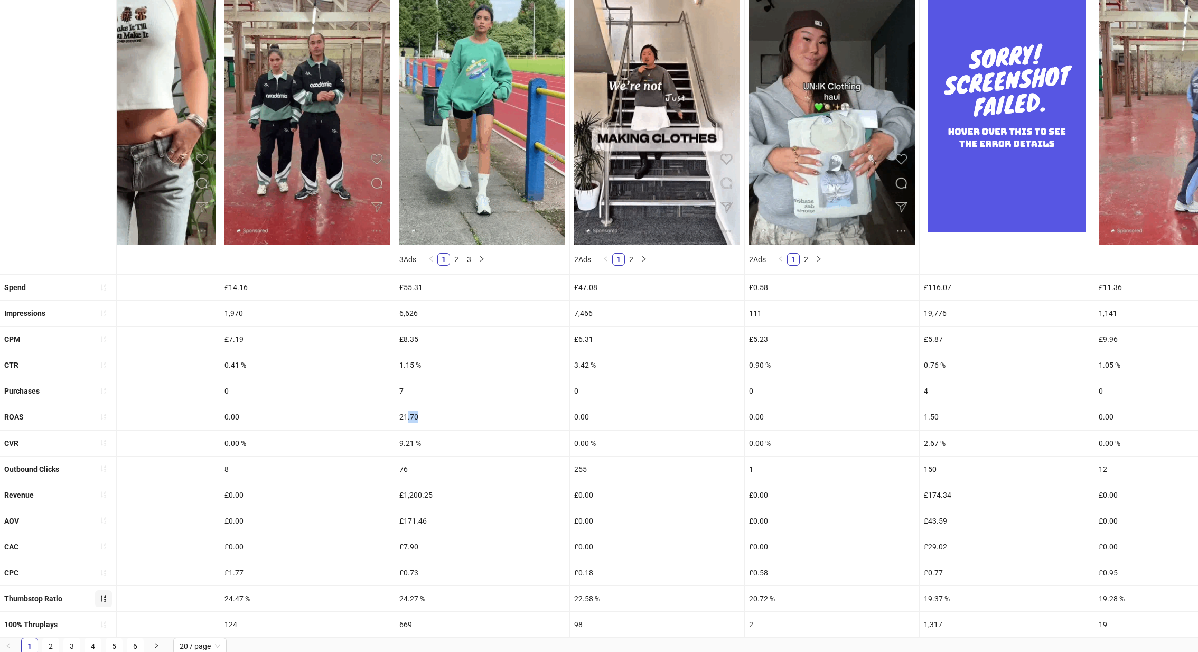
drag, startPoint x: 427, startPoint y: 416, endPoint x: 405, endPoint y: 417, distance: 22.8
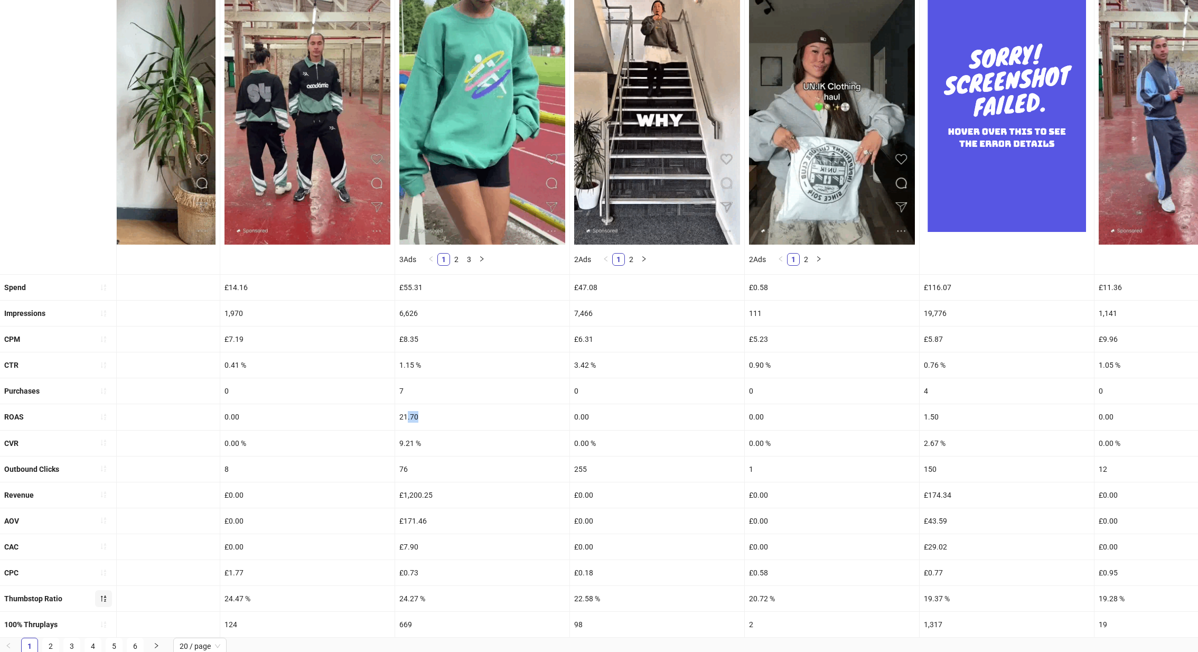
click at [405, 417] on div "21.70" at bounding box center [482, 416] width 174 height 25
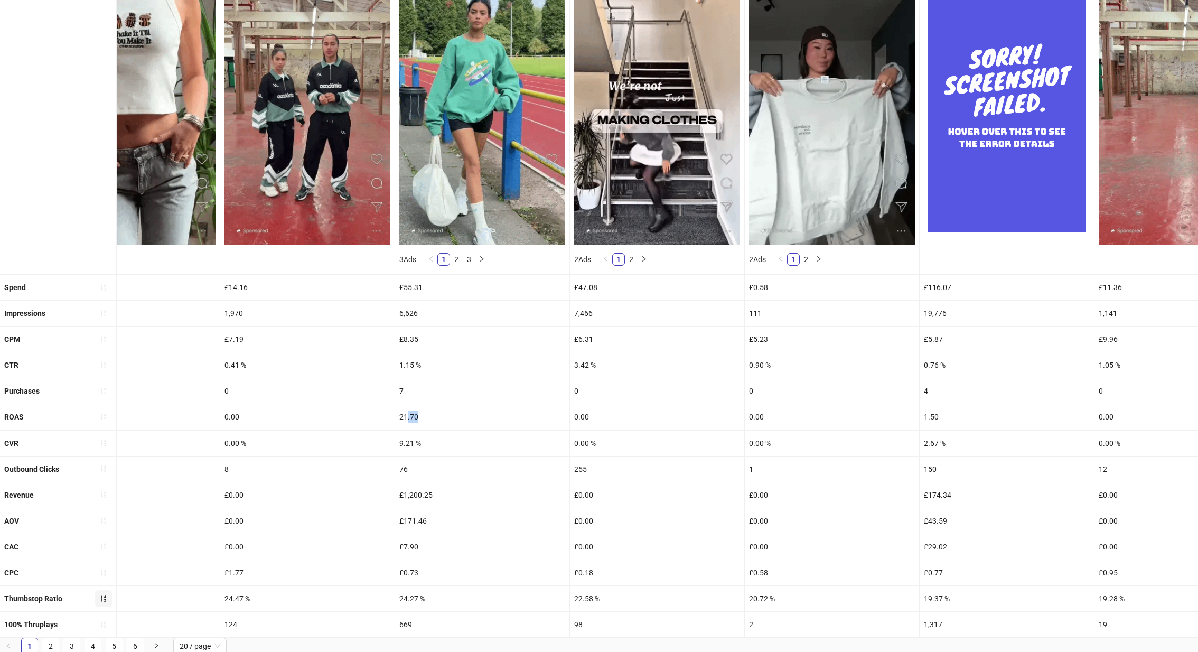
click at [405, 417] on div "21.70" at bounding box center [482, 416] width 174 height 25
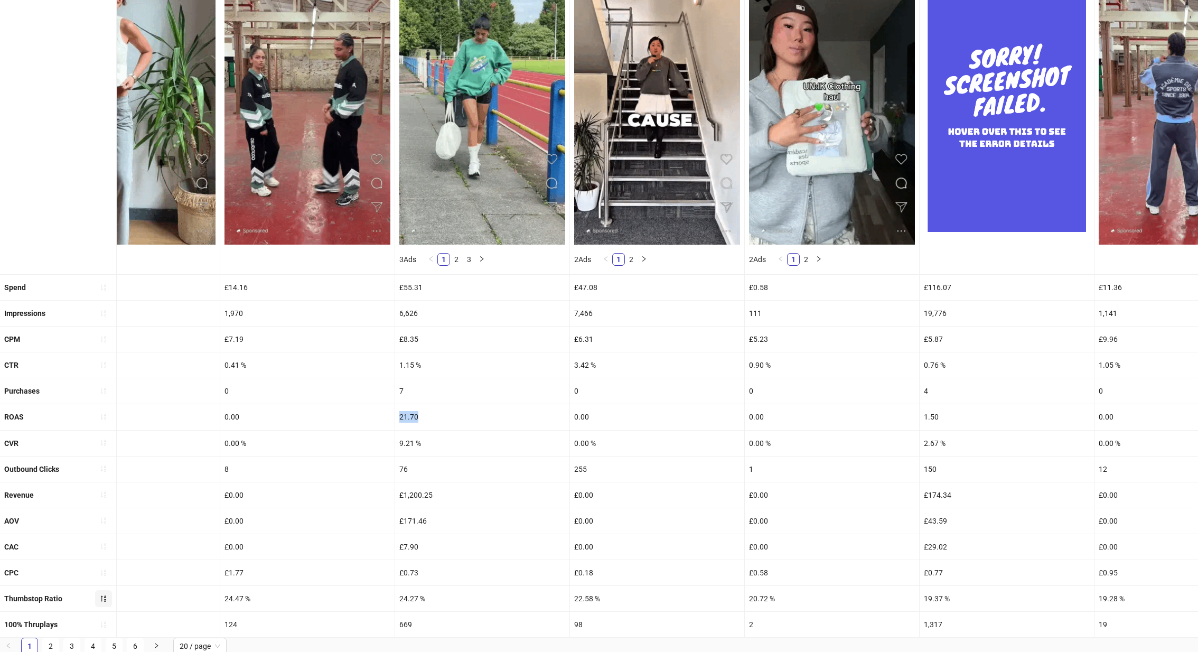
click at [405, 417] on div "21.70" at bounding box center [482, 416] width 174 height 25
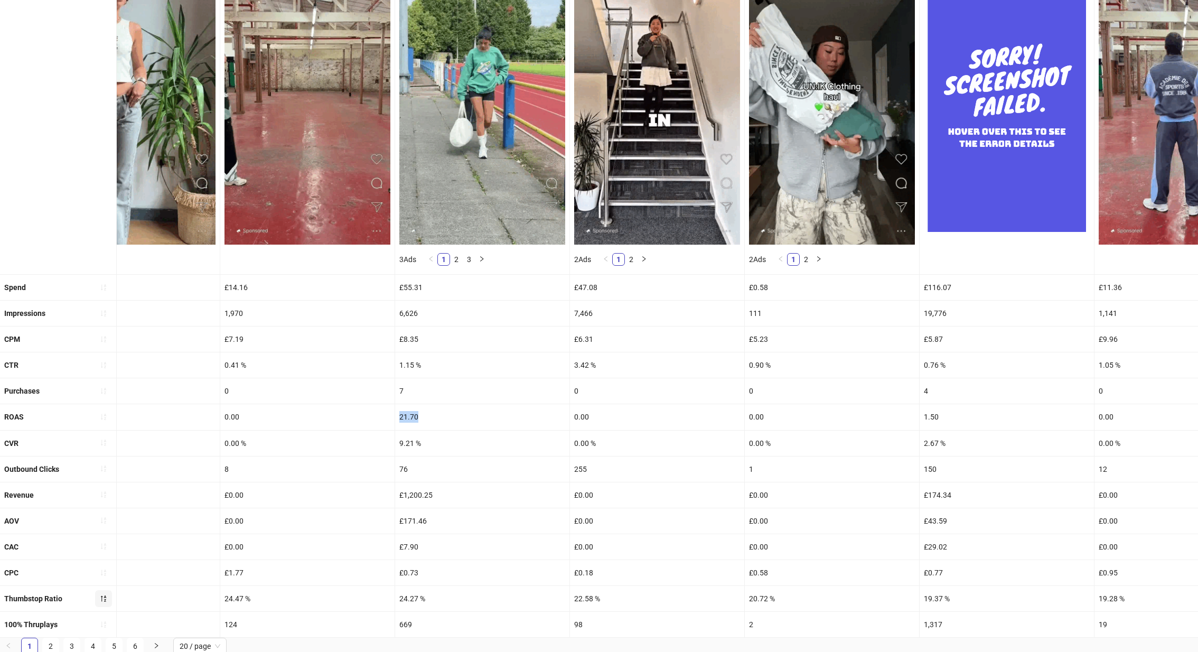
click at [405, 417] on div "21.70" at bounding box center [482, 416] width 174 height 25
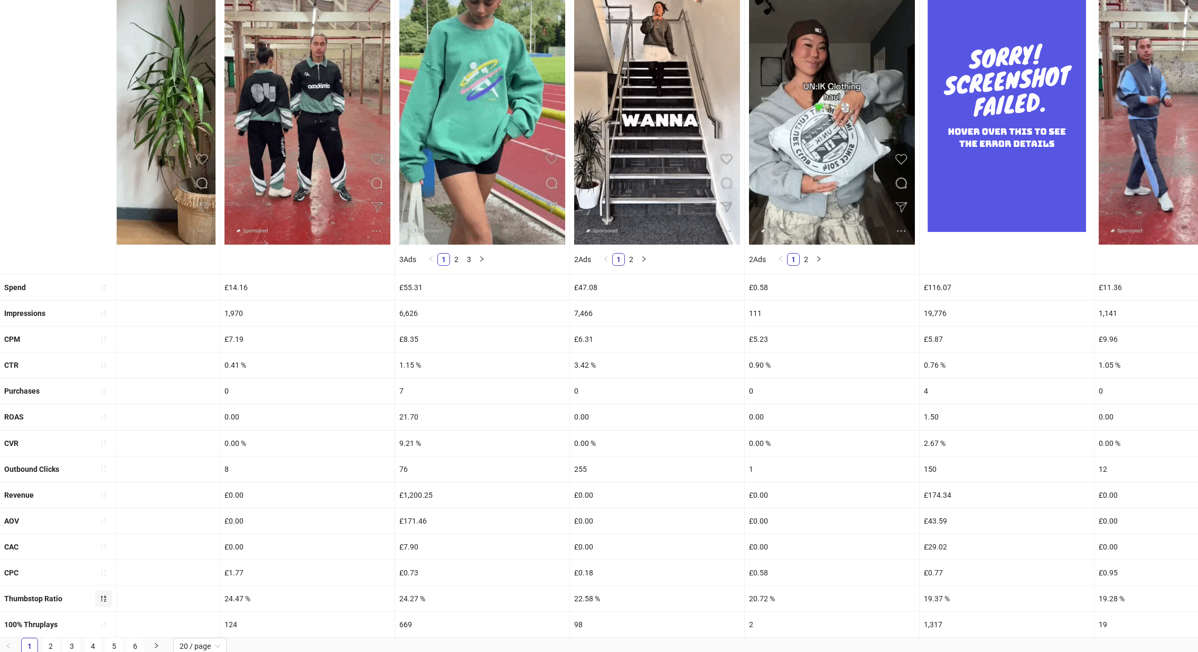
click at [425, 287] on div "£55.31" at bounding box center [482, 287] width 174 height 25
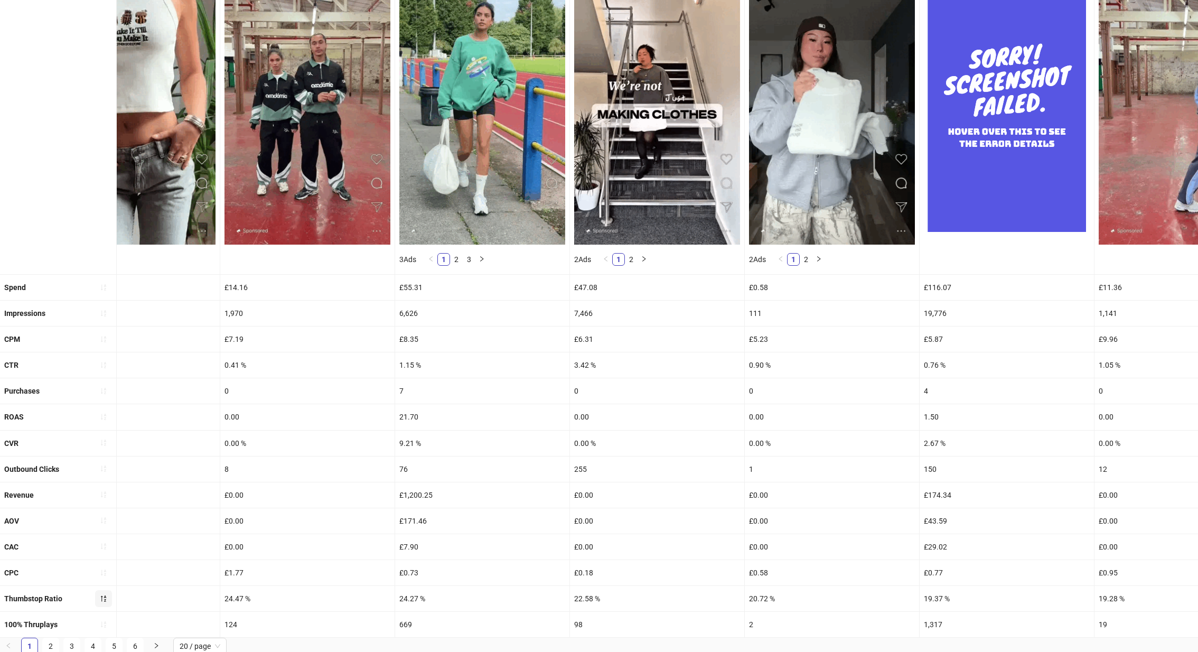
click at [425, 287] on div "£55.31" at bounding box center [482, 287] width 174 height 25
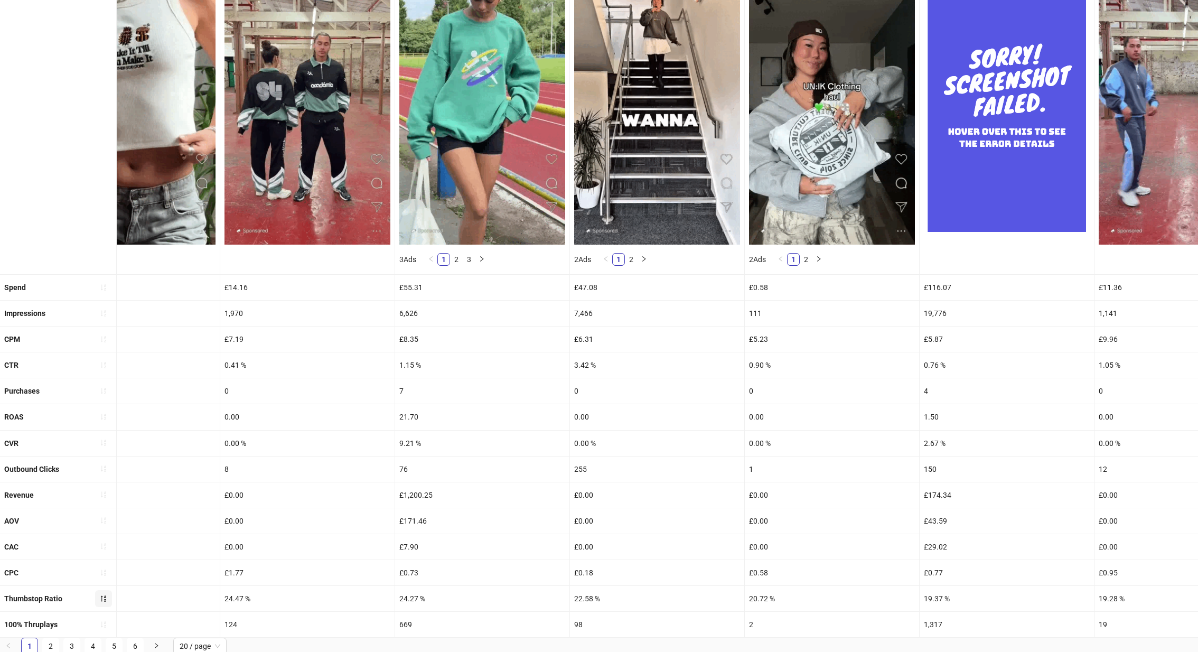
click at [425, 513] on div "£171.46" at bounding box center [482, 520] width 174 height 25
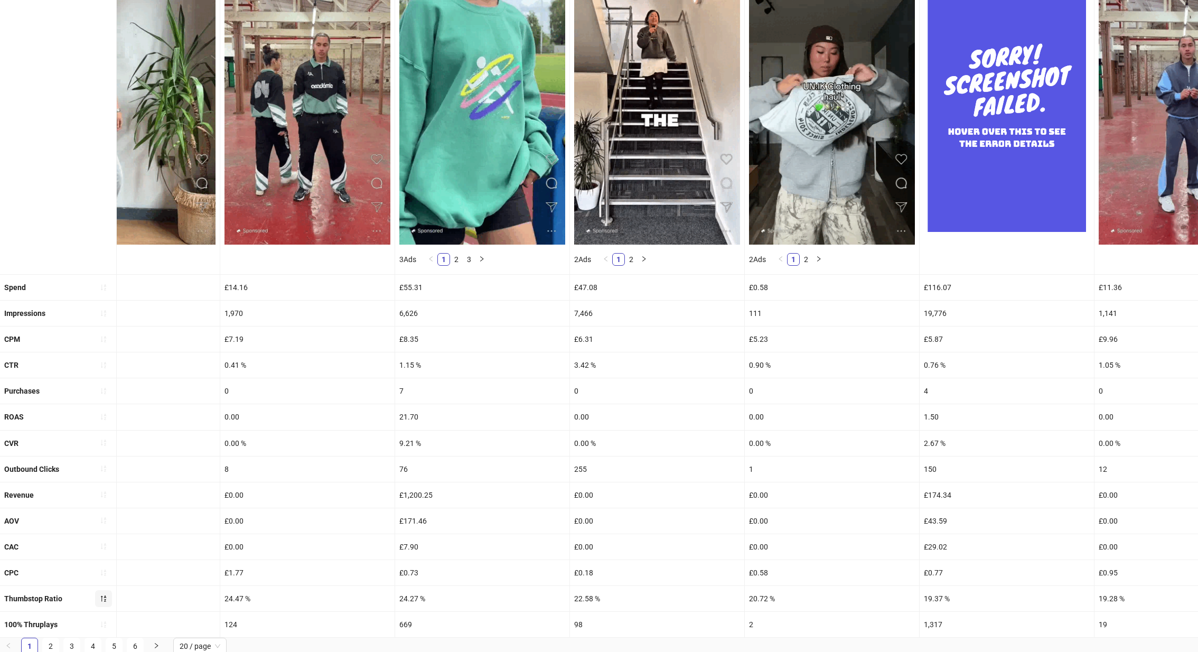
click at [426, 493] on div "£1,200.25" at bounding box center [482, 494] width 174 height 25
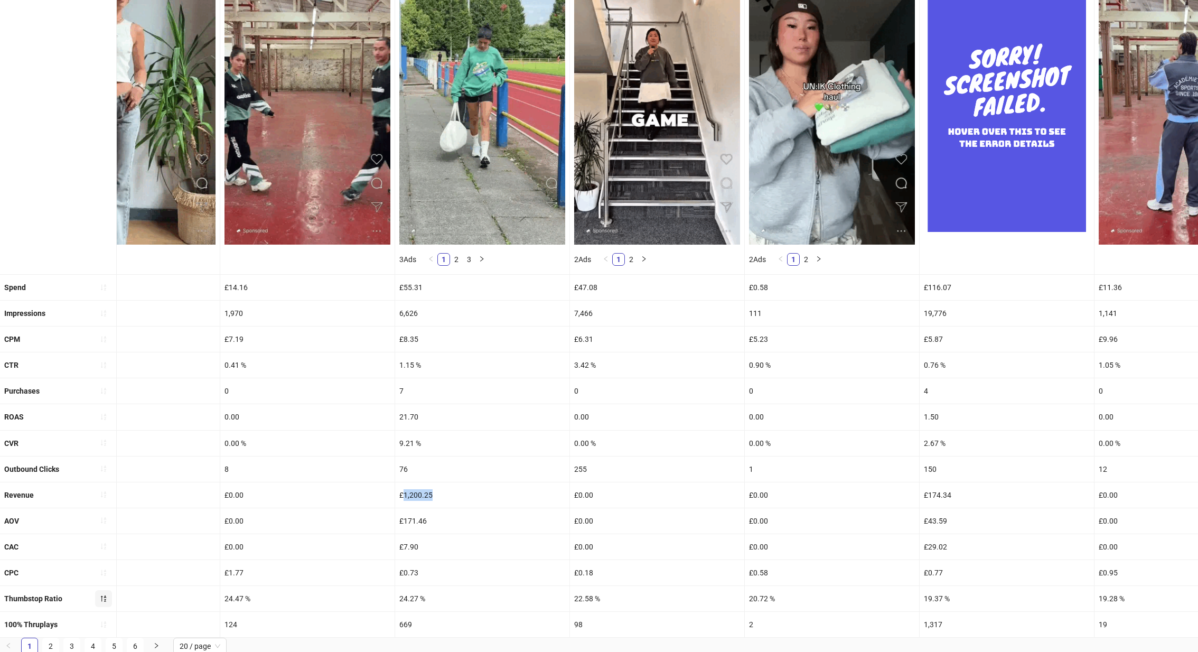
click at [426, 493] on div "£1,200.25" at bounding box center [482, 494] width 174 height 25
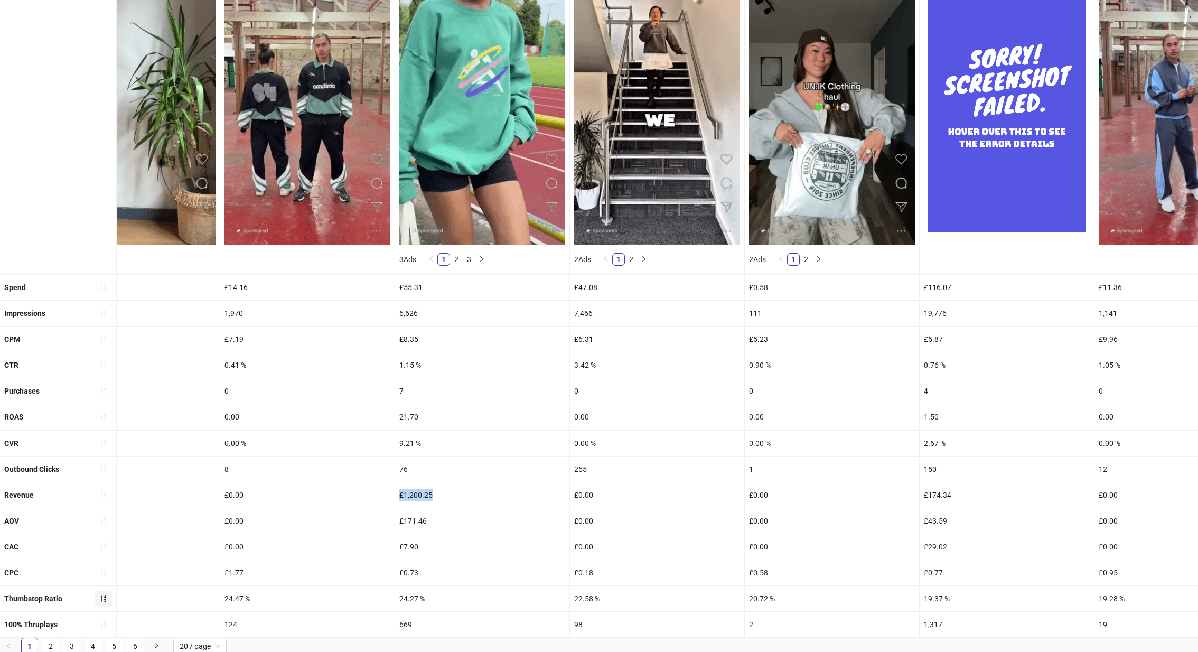
click at [426, 493] on div "£1,200.25" at bounding box center [482, 494] width 174 height 25
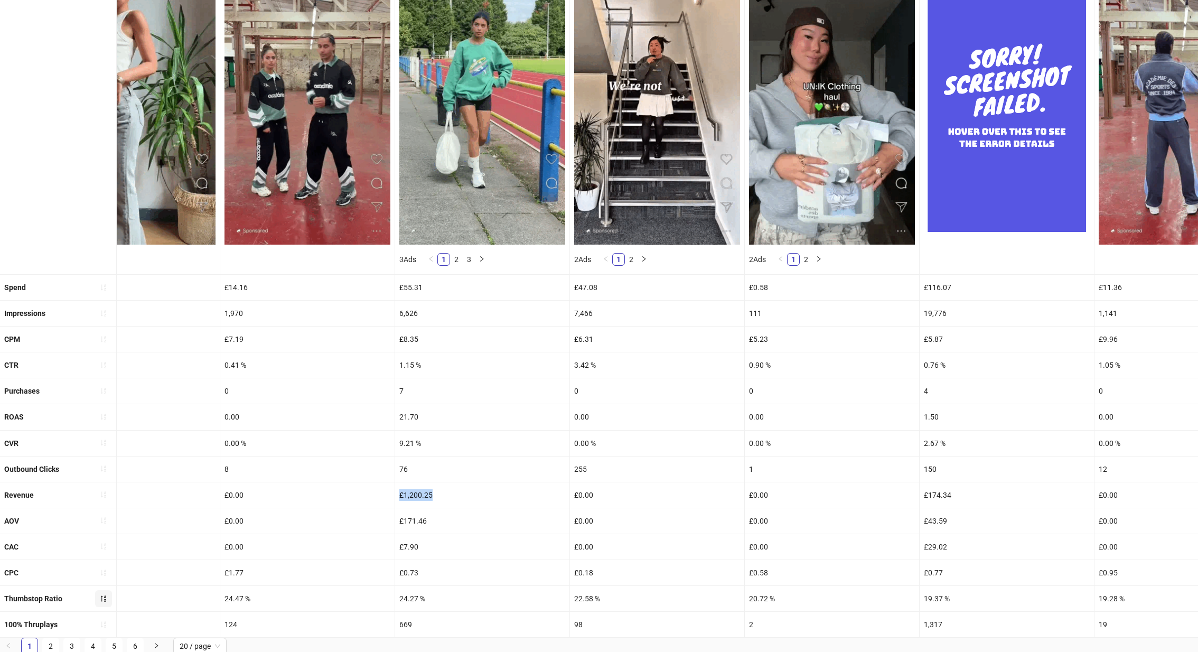
click at [426, 493] on div "£1,200.25" at bounding box center [482, 494] width 174 height 25
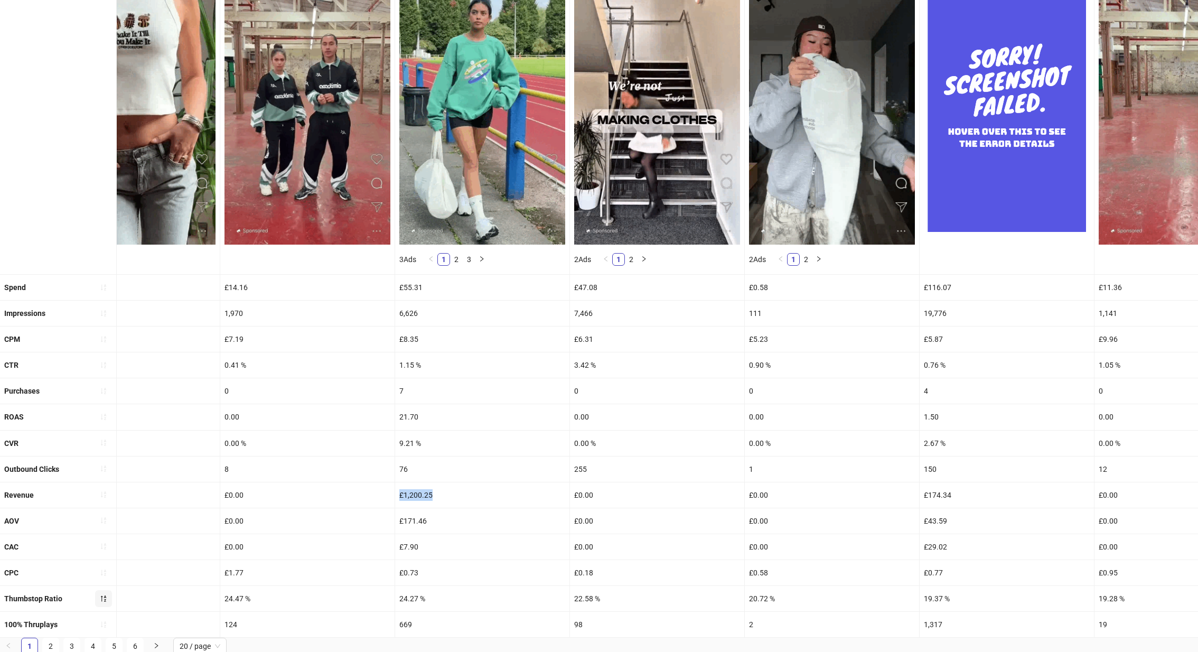
click at [426, 493] on div "£1,200.25" at bounding box center [482, 494] width 174 height 25
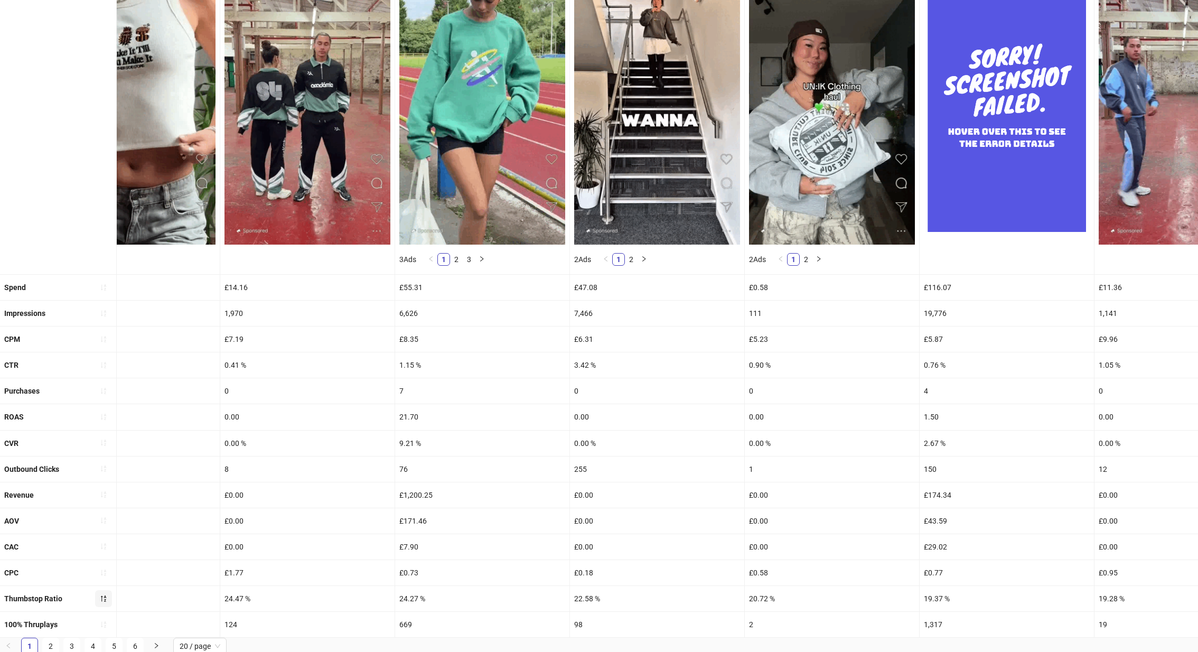
click at [424, 492] on div "£1,200.25" at bounding box center [482, 494] width 174 height 25
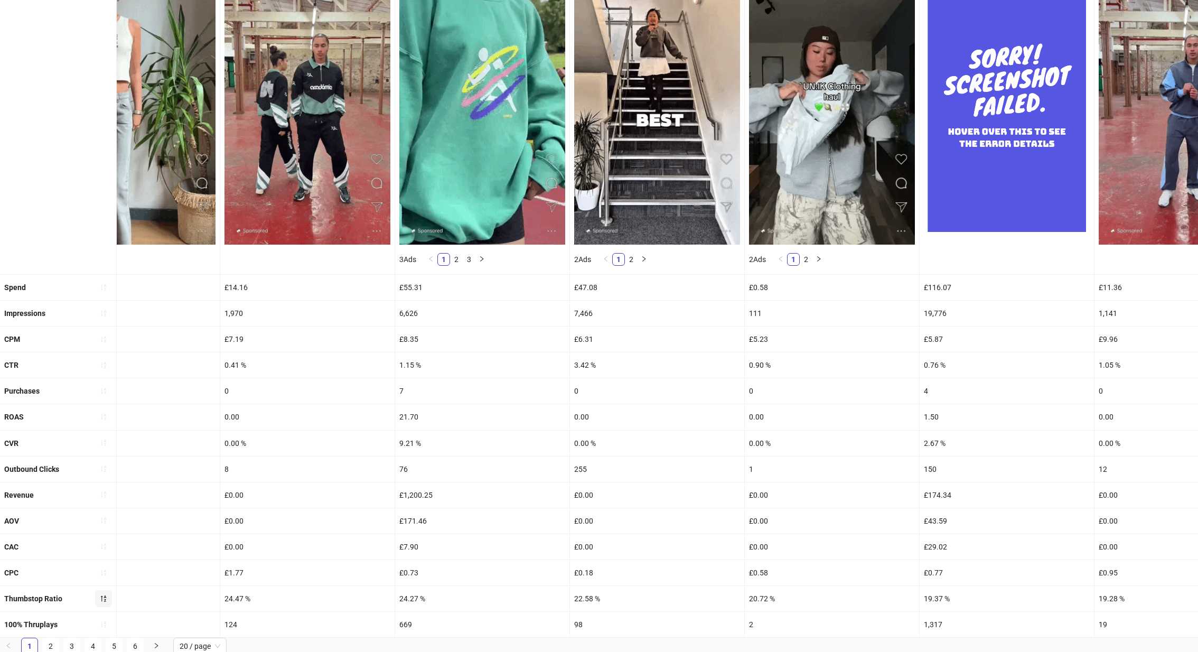
click at [414, 516] on div "£171.46" at bounding box center [482, 520] width 174 height 25
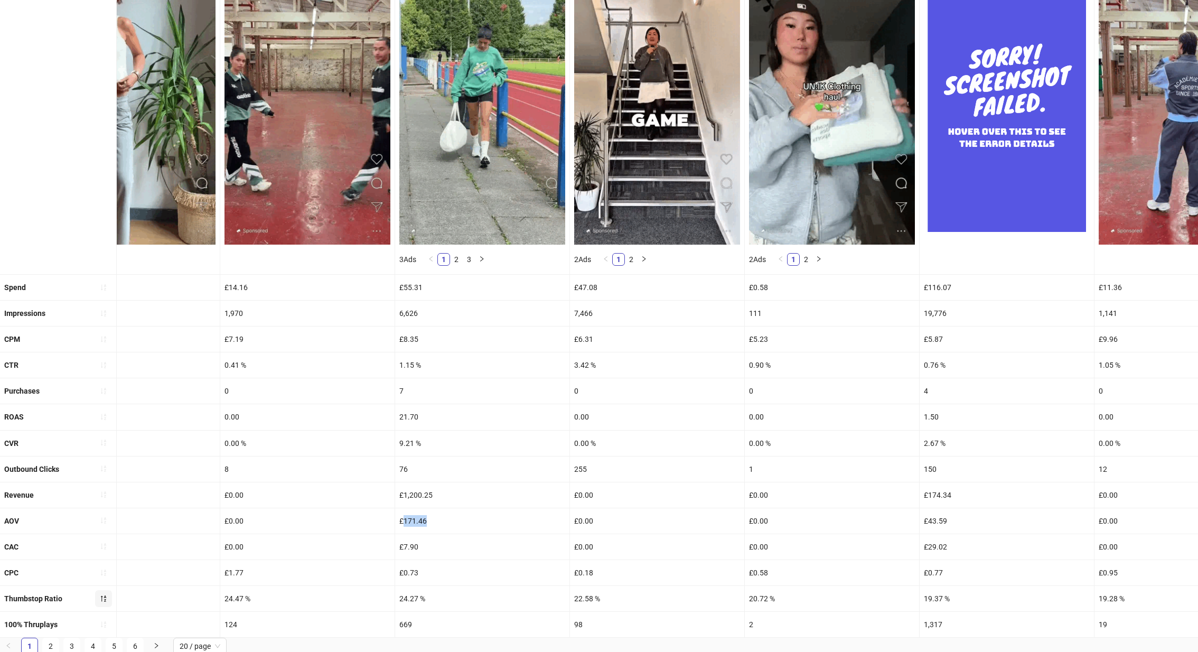
click at [414, 516] on div "£171.46" at bounding box center [482, 520] width 174 height 25
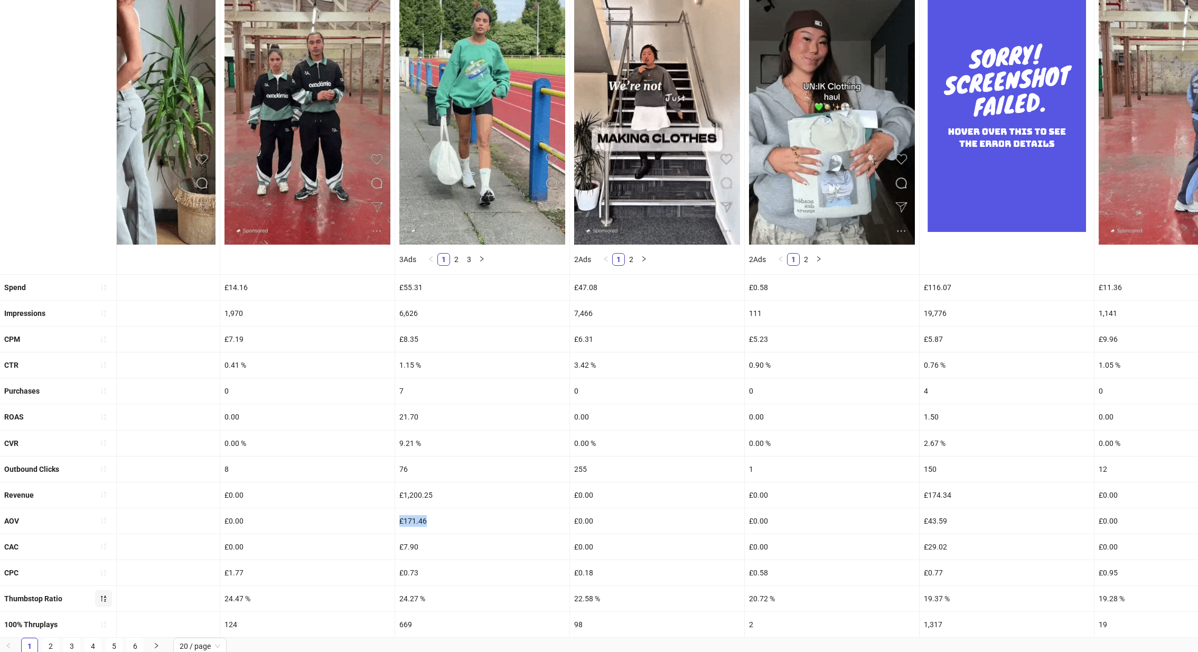
click at [414, 516] on div "£171.46" at bounding box center [482, 520] width 174 height 25
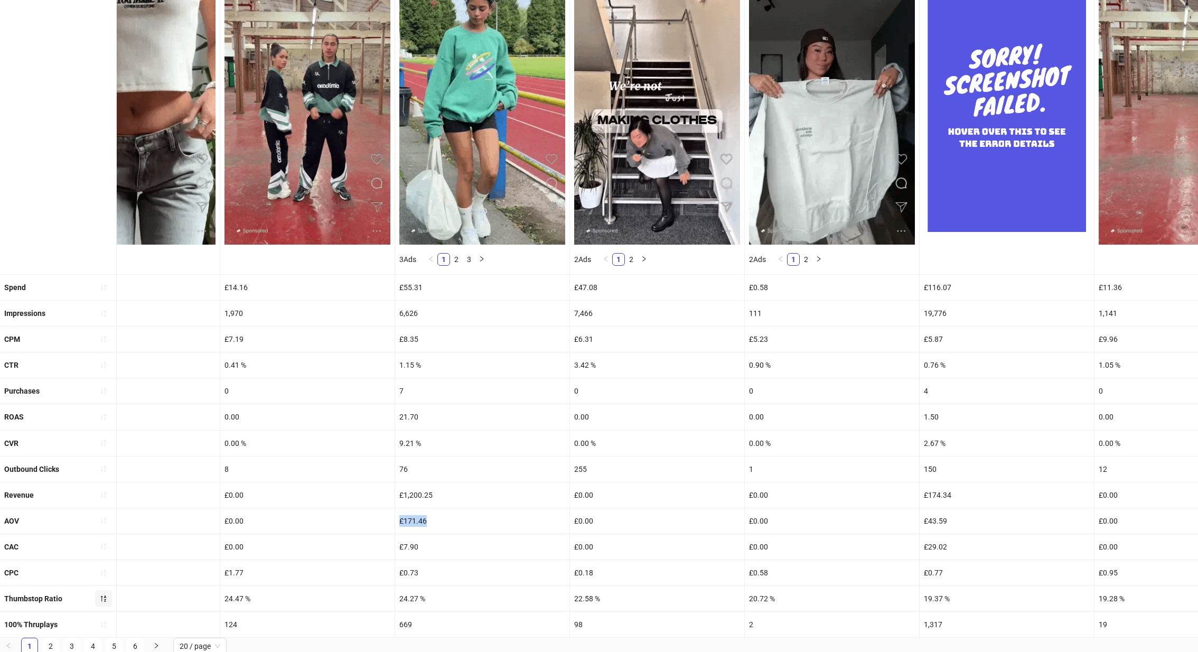
click at [414, 516] on div "£171.46" at bounding box center [482, 520] width 174 height 25
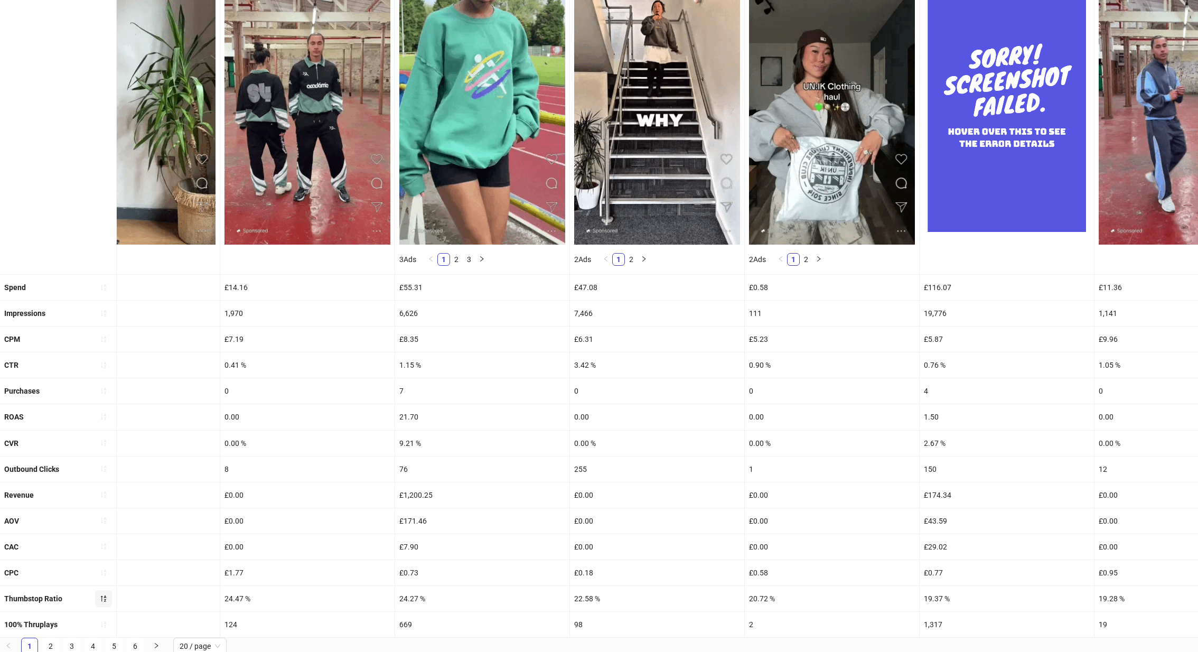
click at [513, 536] on div "£7.90" at bounding box center [482, 546] width 174 height 25
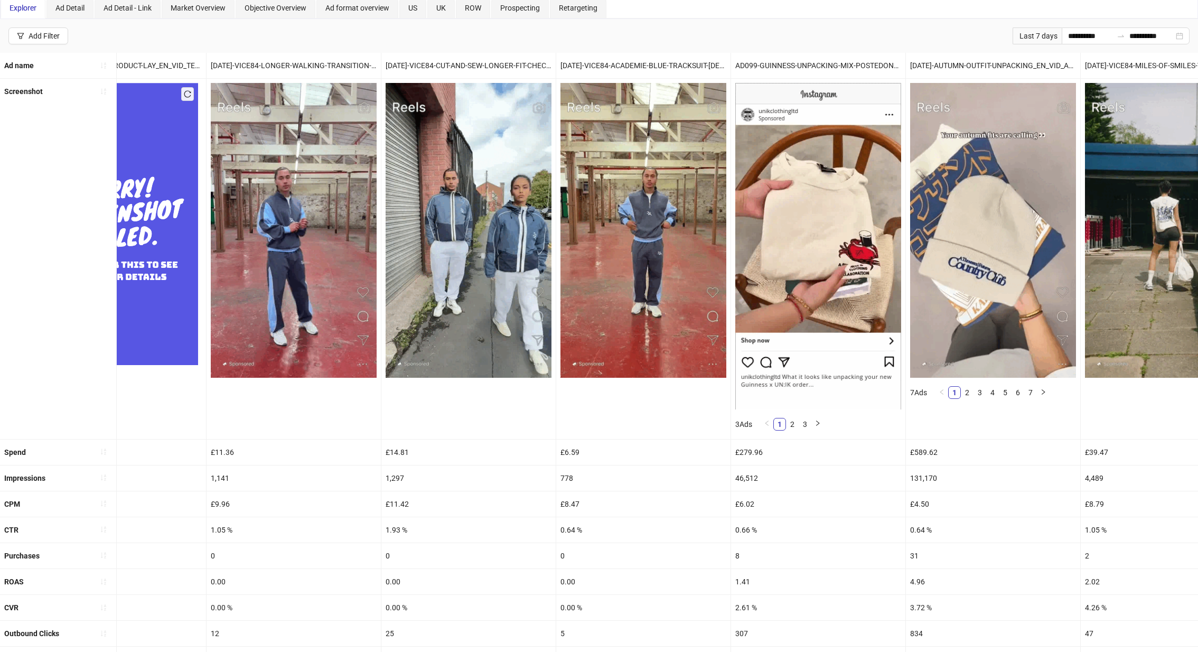
scroll to position [0, 0]
